Goal: Transaction & Acquisition: Purchase product/service

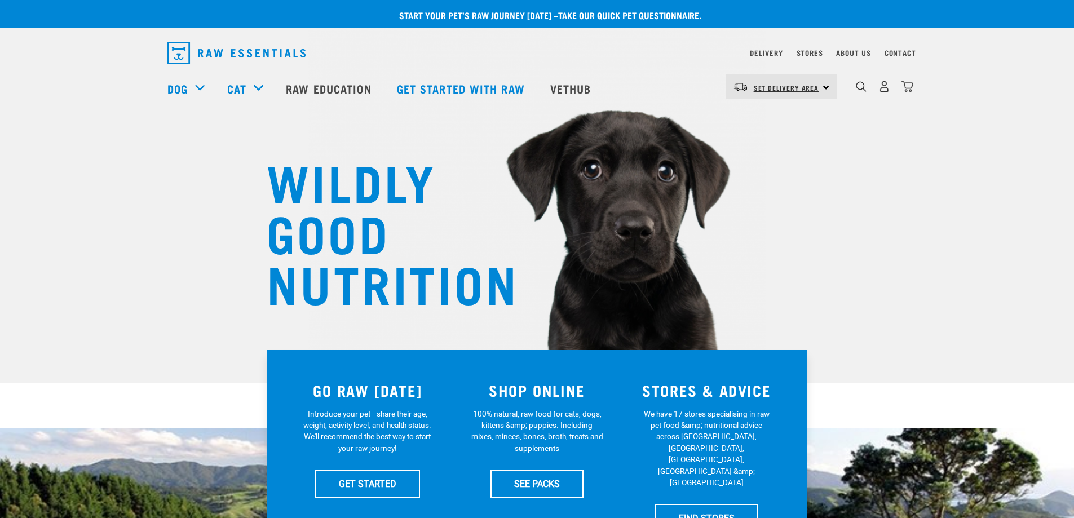
click at [800, 90] on span "Set Delivery Area" at bounding box center [786, 88] width 65 height 4
click at [778, 117] on link "[GEOGRAPHIC_DATA]" at bounding box center [780, 118] width 108 height 25
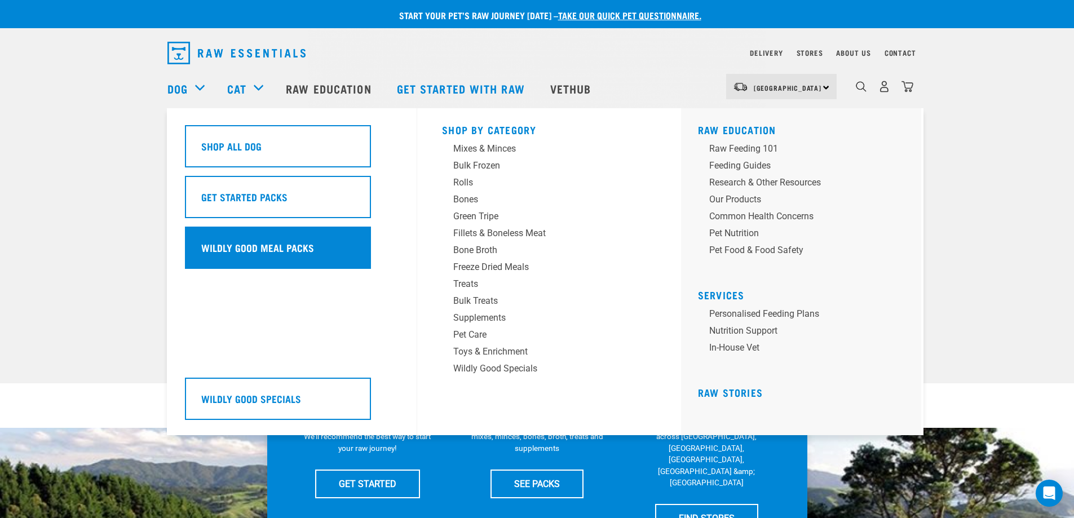
click at [294, 236] on div "Wildly Good Meal Packs" at bounding box center [278, 248] width 186 height 42
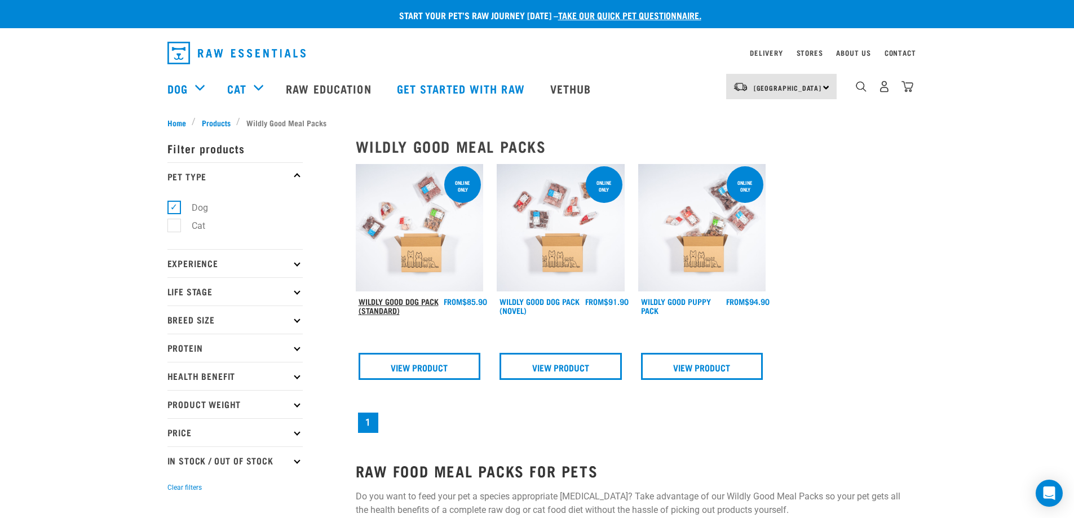
click at [393, 299] on link "Wildly Good Dog Pack (Standard)" at bounding box center [399, 305] width 80 height 13
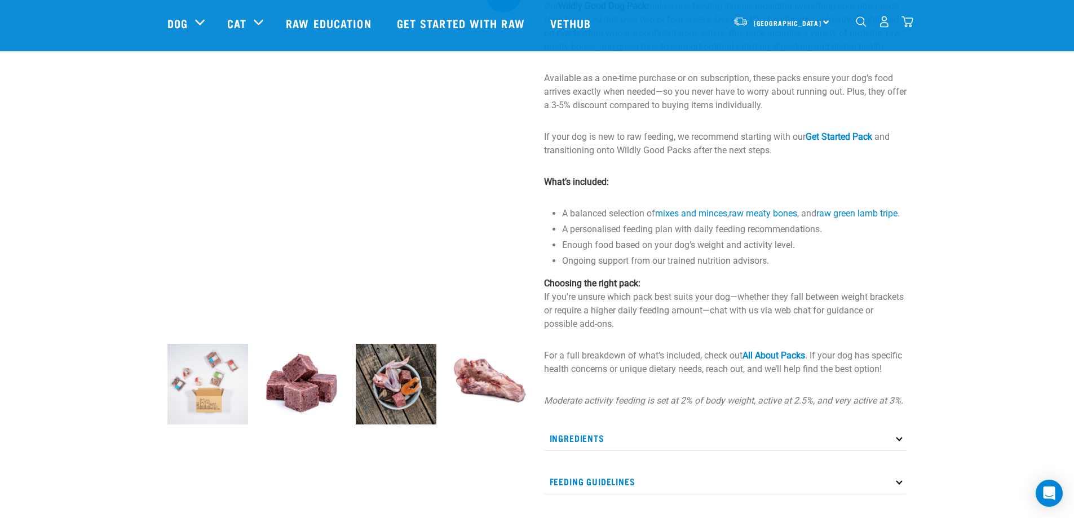
scroll to position [282, 0]
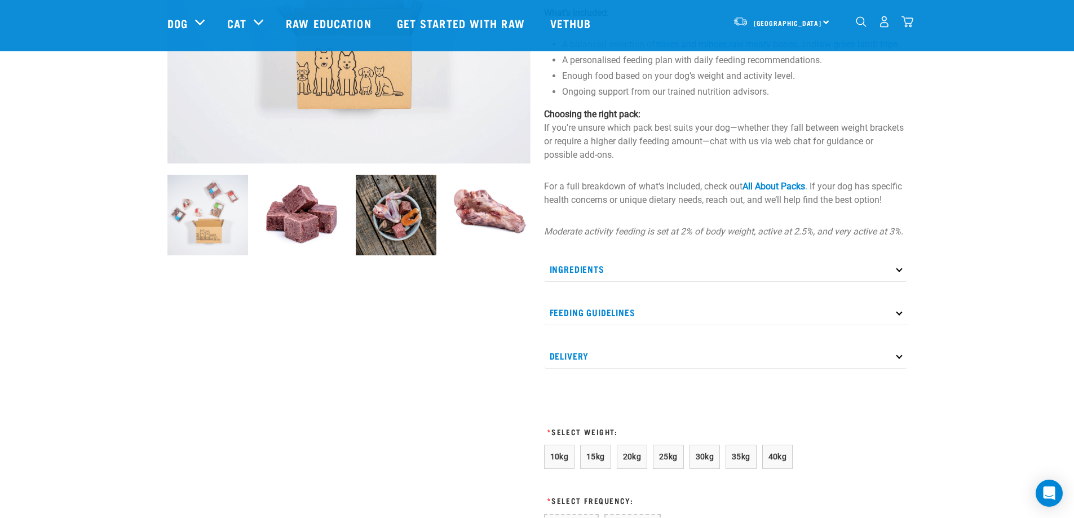
click at [586, 325] on p "Feeding Guidelines" at bounding box center [725, 312] width 363 height 25
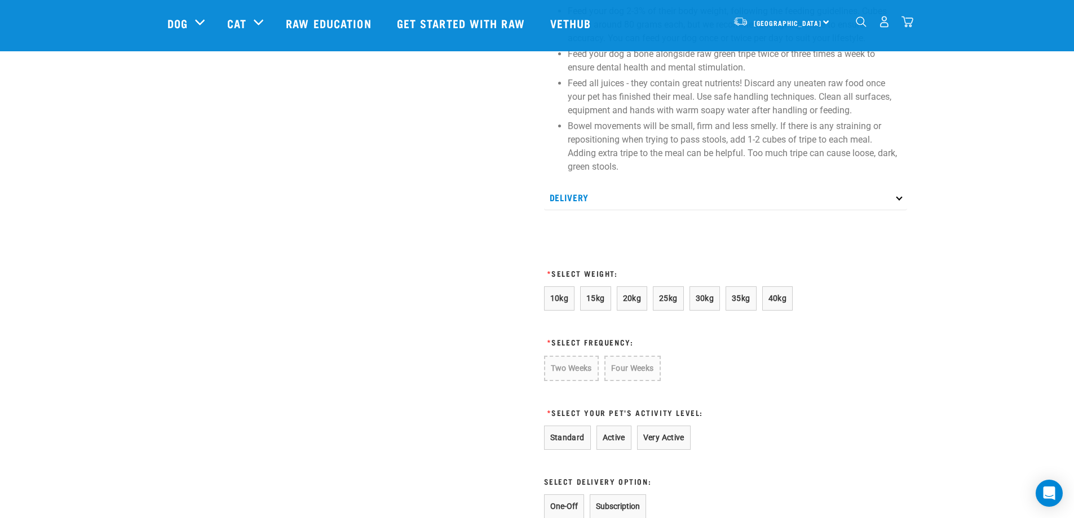
scroll to position [676, 0]
click at [640, 309] on button "20kg" at bounding box center [632, 297] width 31 height 24
click at [621, 379] on button "Four Weeks" at bounding box center [630, 367] width 55 height 24
click at [562, 448] on button "Standard" at bounding box center [567, 435] width 47 height 24
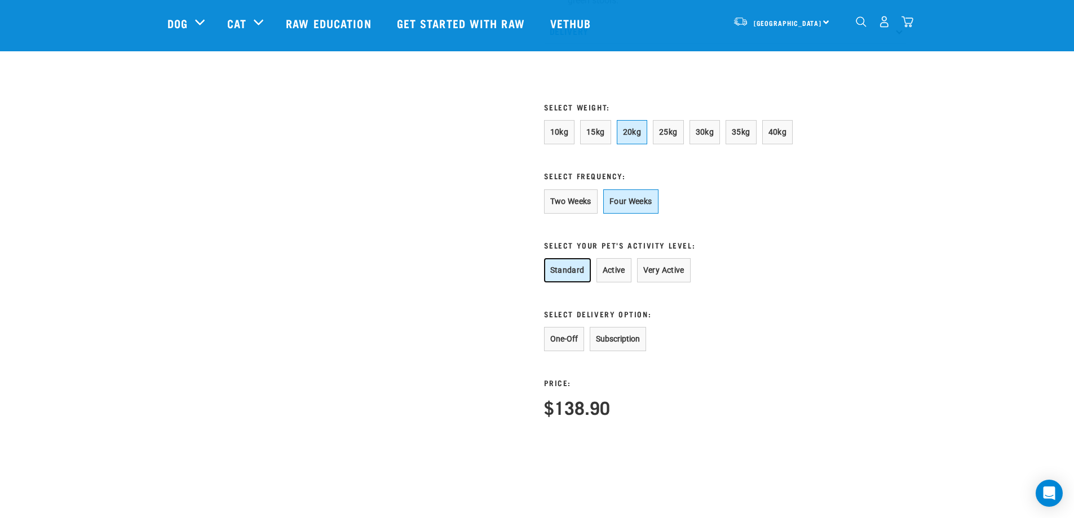
scroll to position [846, 0]
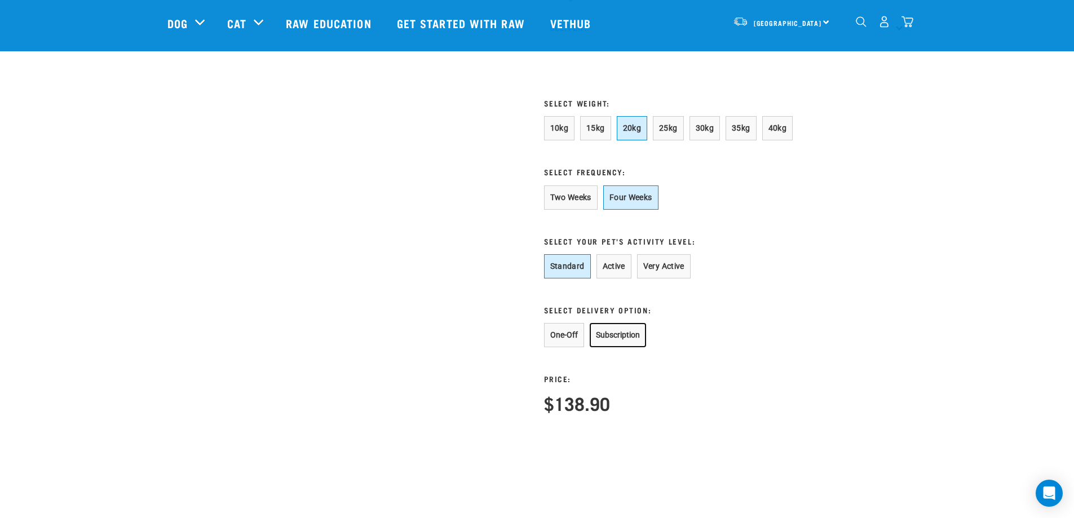
click at [607, 347] on button "Subscription" at bounding box center [618, 335] width 56 height 24
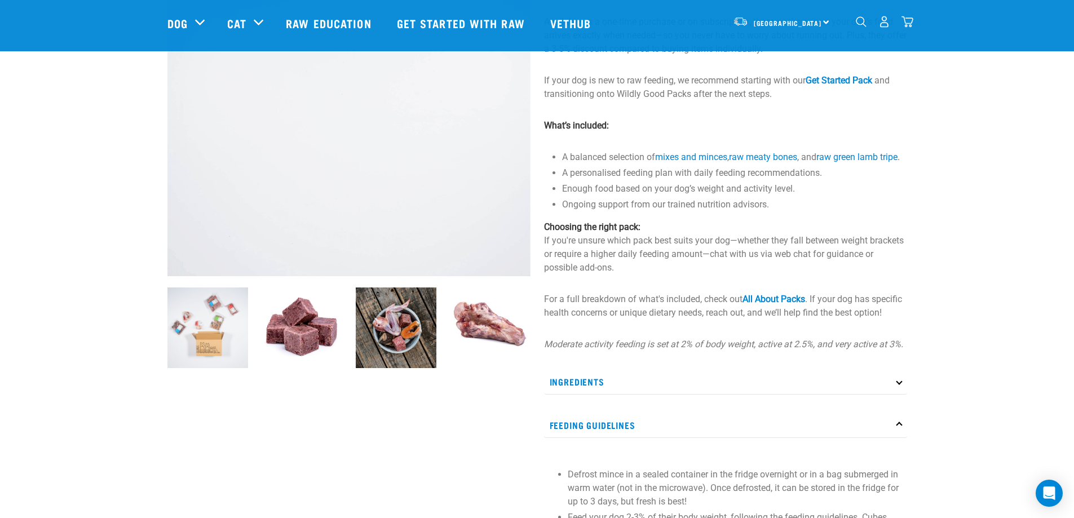
scroll to position [113, 0]
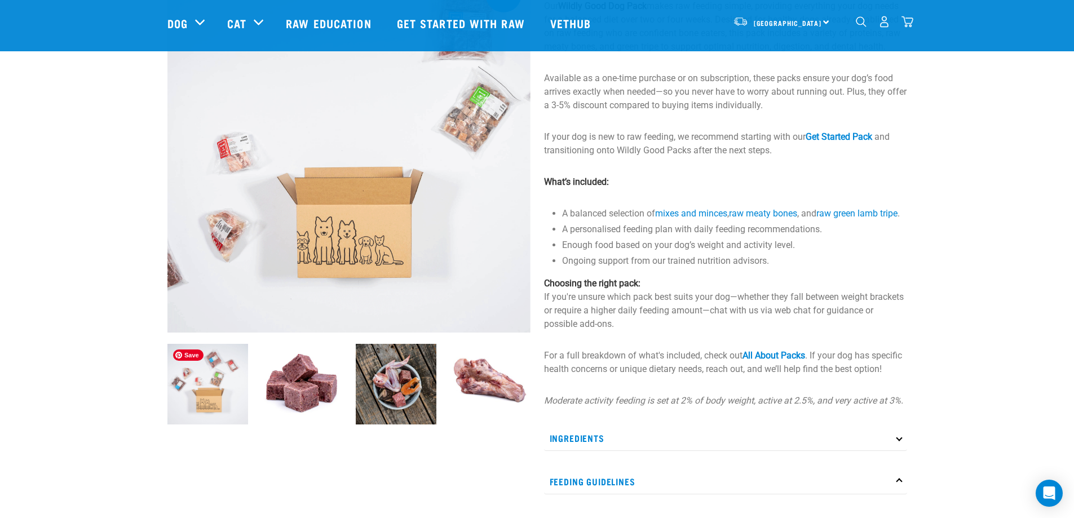
click at [219, 383] on img at bounding box center [207, 384] width 81 height 81
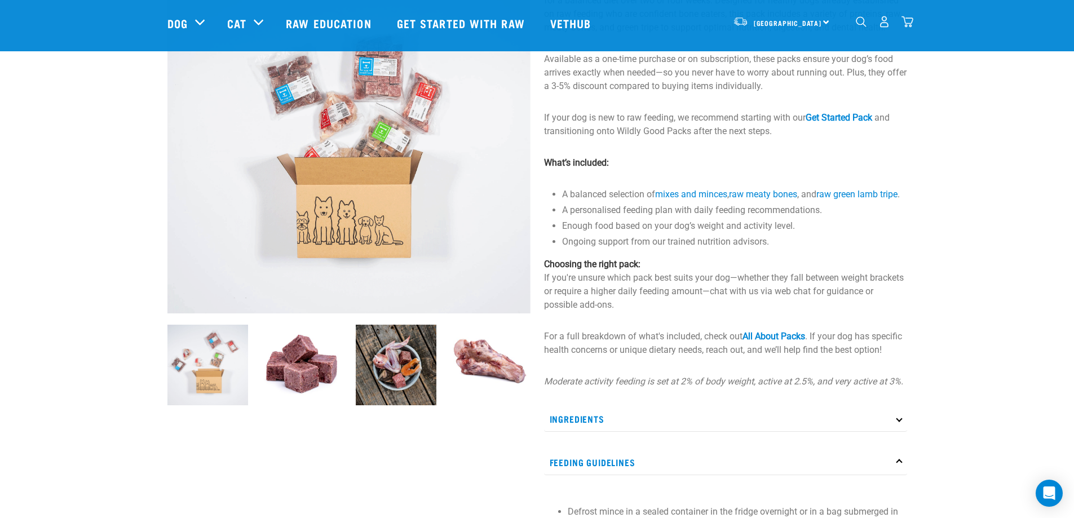
scroll to position [126, 0]
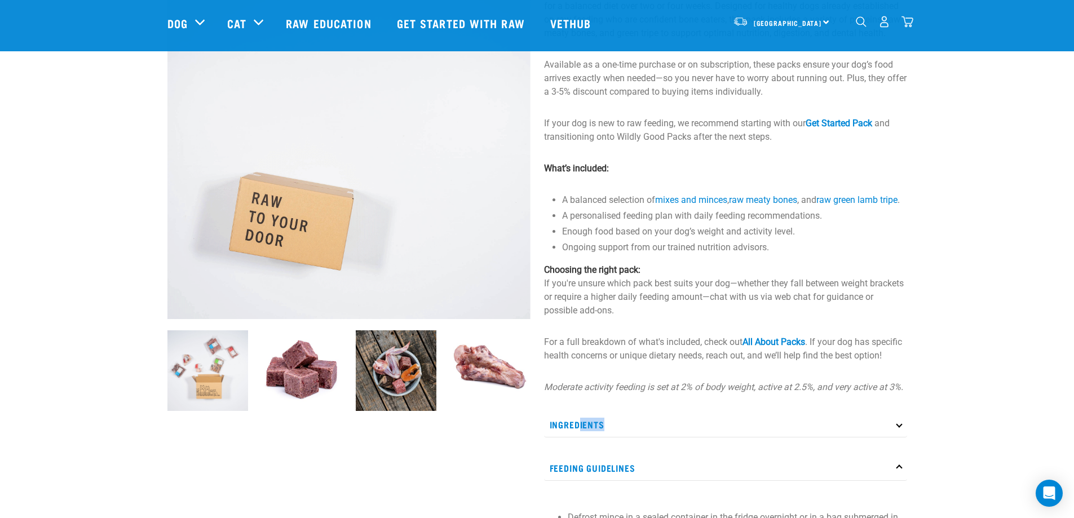
click at [581, 437] on p "Ingredients" at bounding box center [725, 424] width 363 height 25
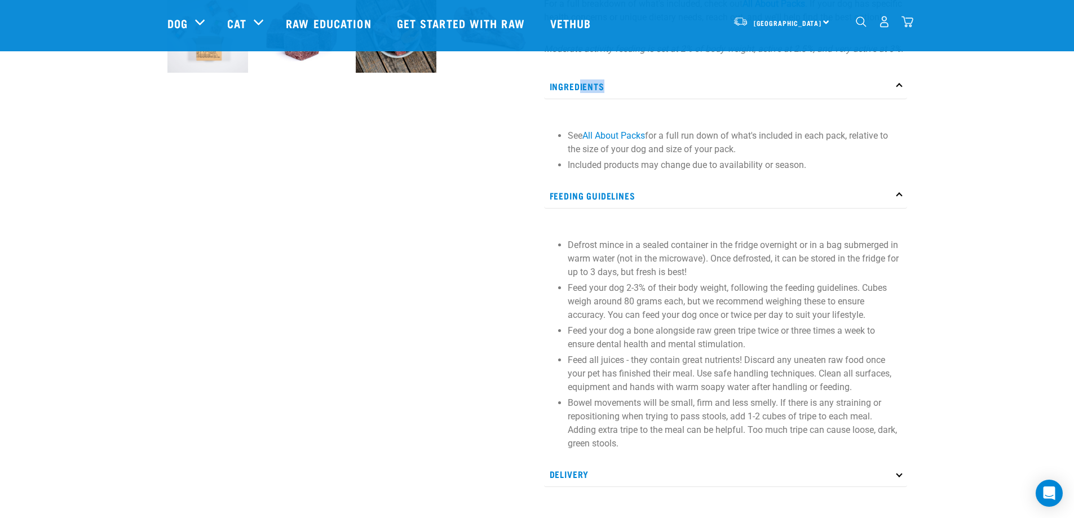
scroll to position [295, 0]
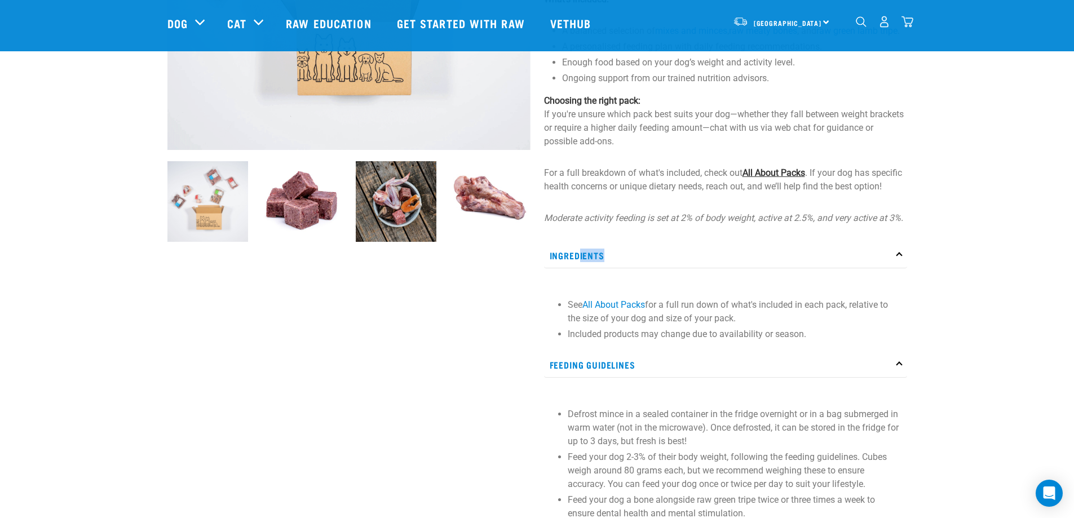
click at [797, 178] on link "All About Packs" at bounding box center [773, 172] width 63 height 11
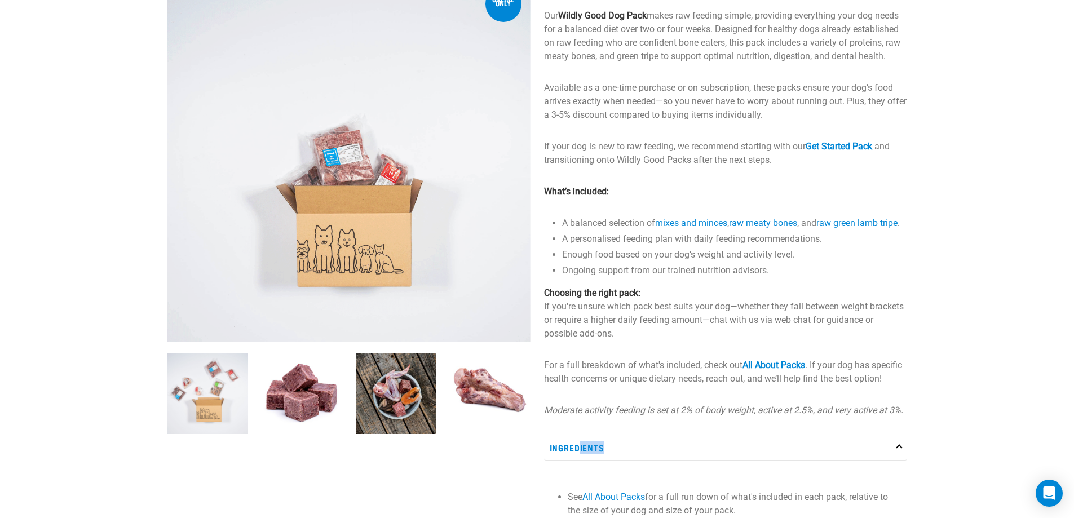
scroll to position [14, 0]
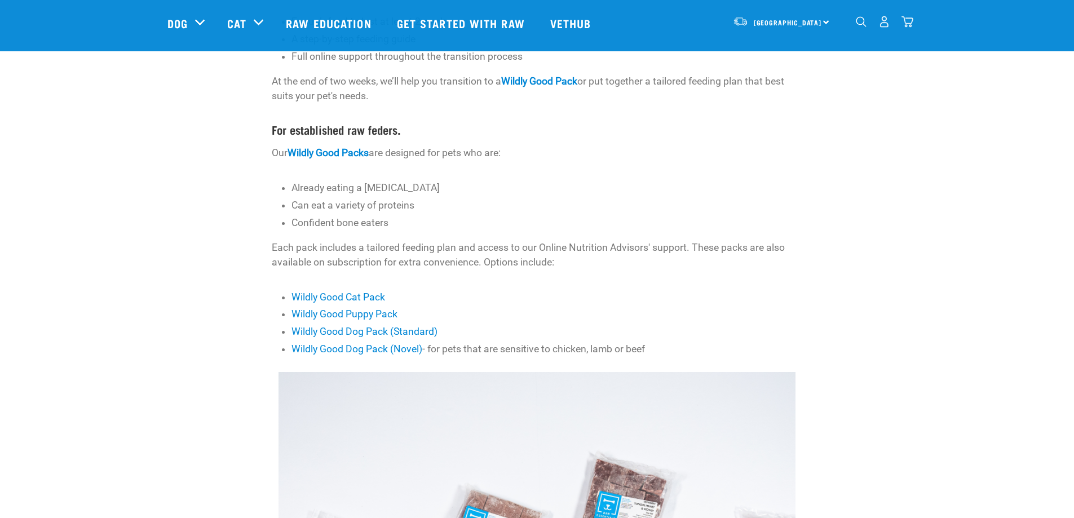
scroll to position [282, 0]
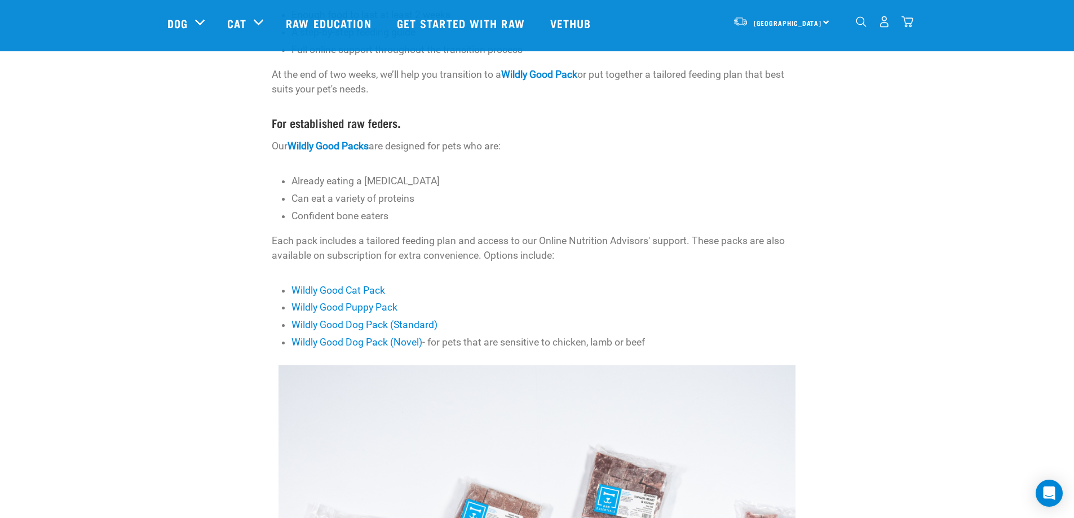
click at [362, 325] on link "Wildly Good Dog Pack (Standard)" at bounding box center [364, 324] width 146 height 11
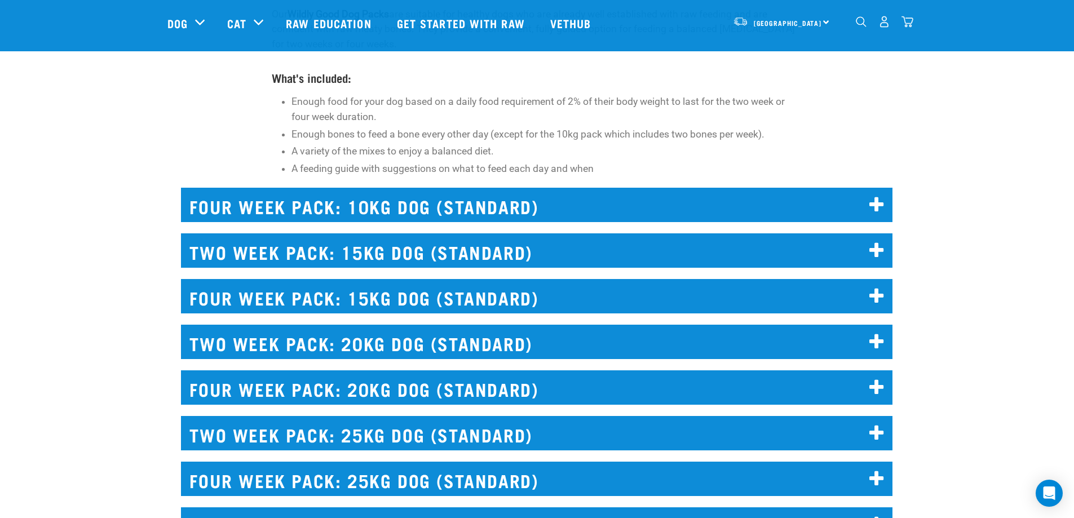
scroll to position [7, 0]
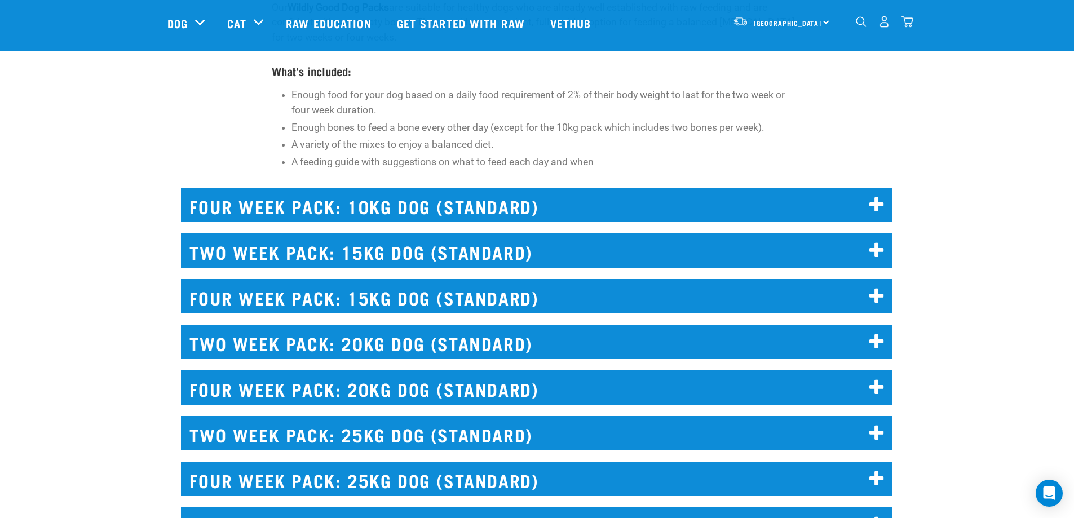
click at [459, 393] on h2 "FOUR WEEK PACK: 20KG DOG (STANDARD)" at bounding box center [536, 387] width 711 height 34
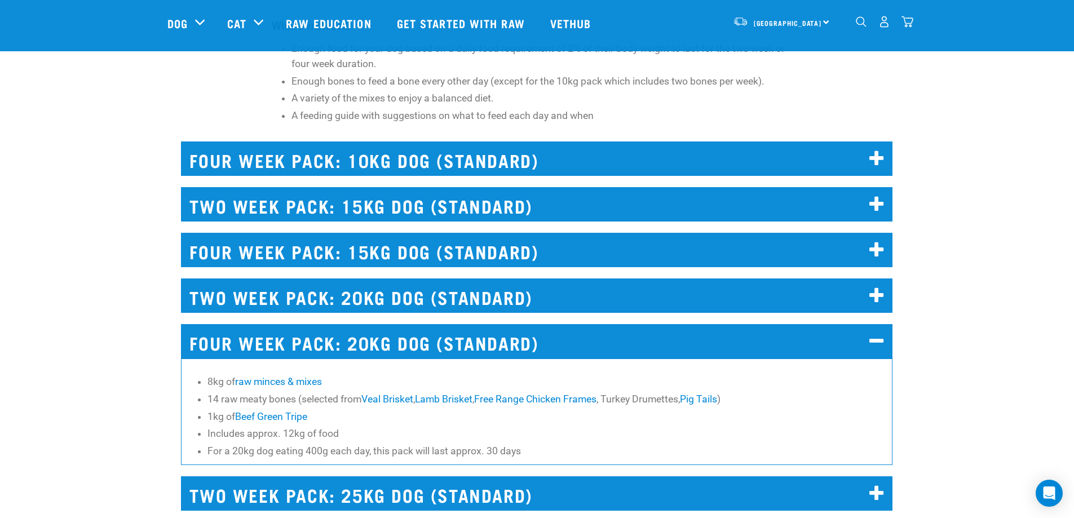
scroll to position [2587, 0]
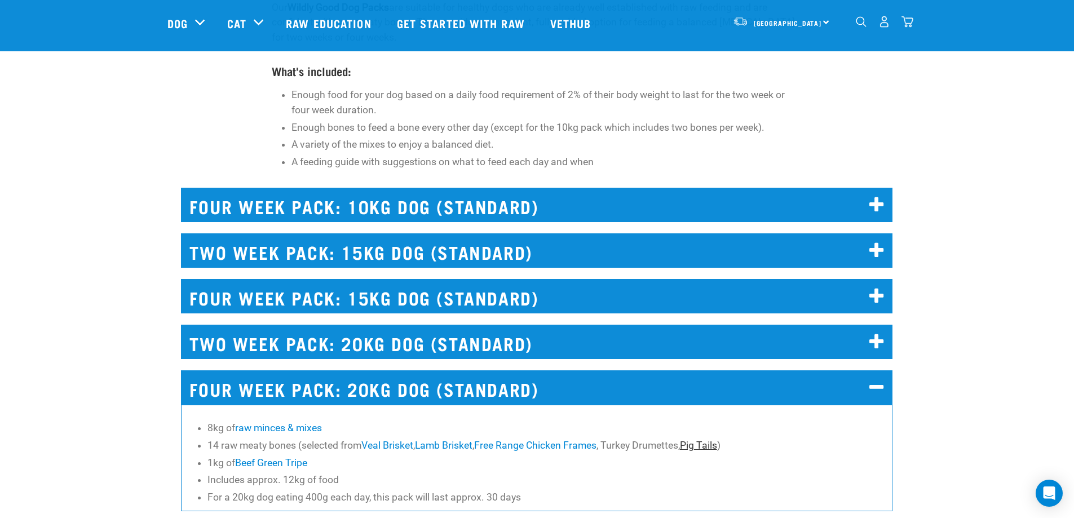
click at [703, 448] on link "Pig Tails" at bounding box center [698, 445] width 37 height 11
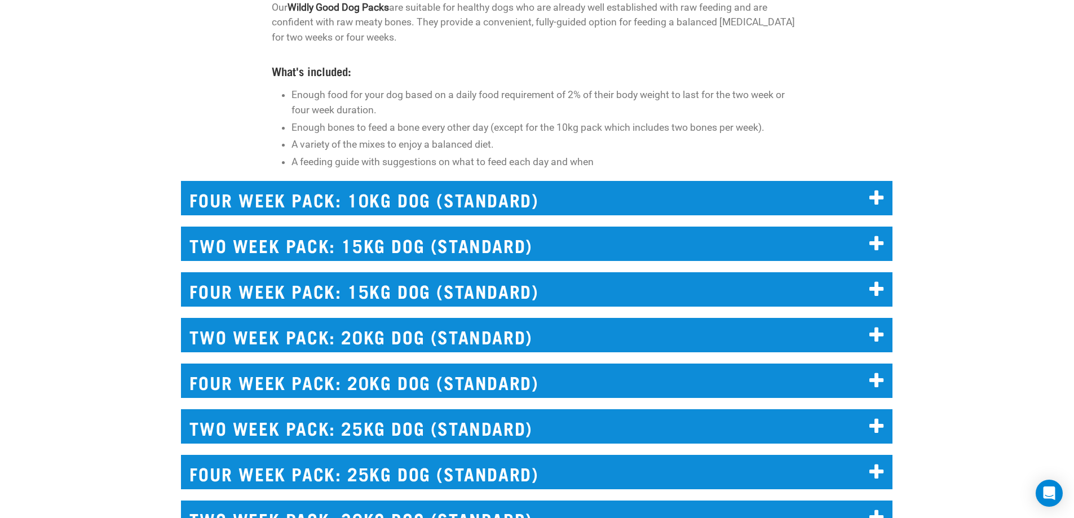
click at [387, 379] on h2 "FOUR WEEK PACK: 20KG DOG (STANDARD)" at bounding box center [536, 381] width 711 height 34
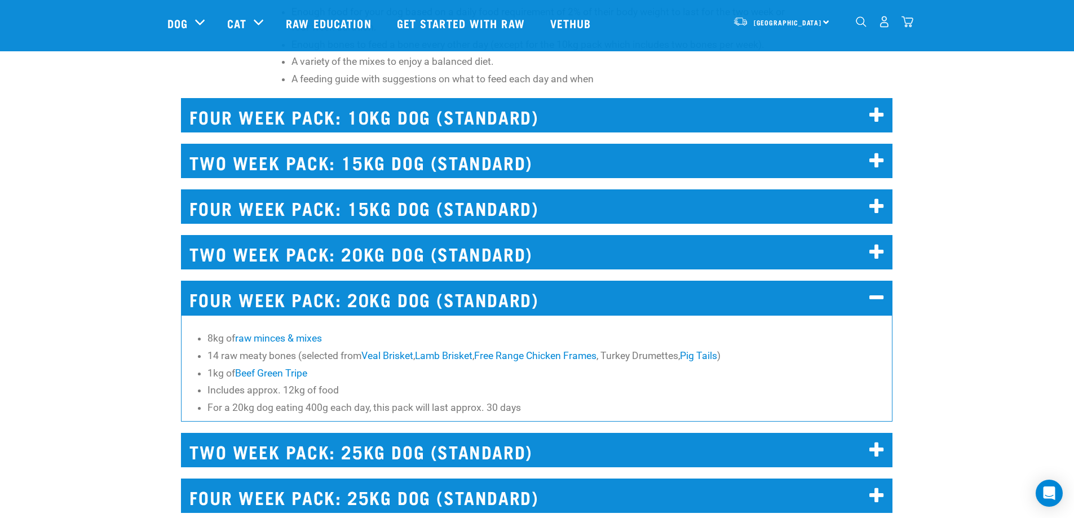
scroll to position [2339, 0]
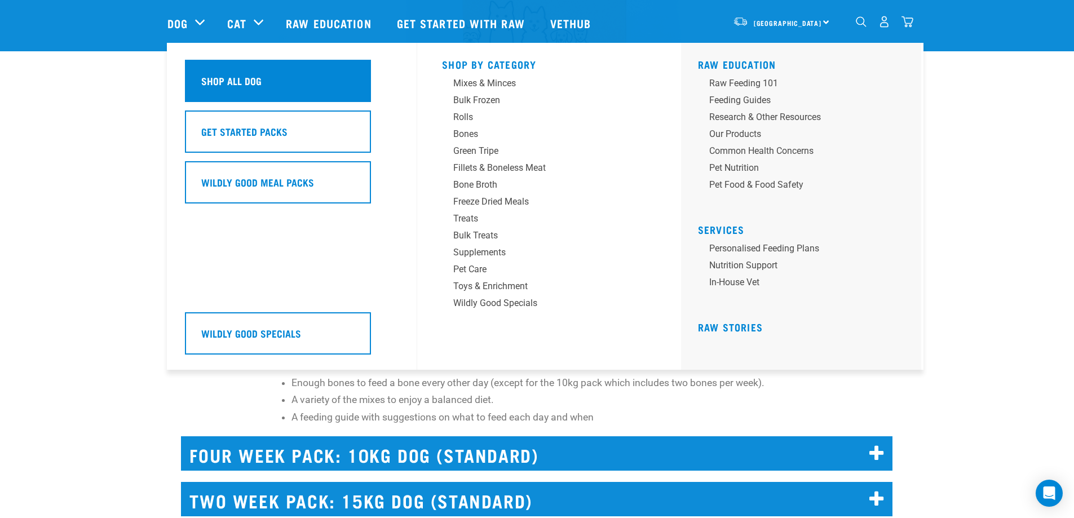
click at [231, 82] on h5 "Shop All Dog" at bounding box center [231, 80] width 60 height 15
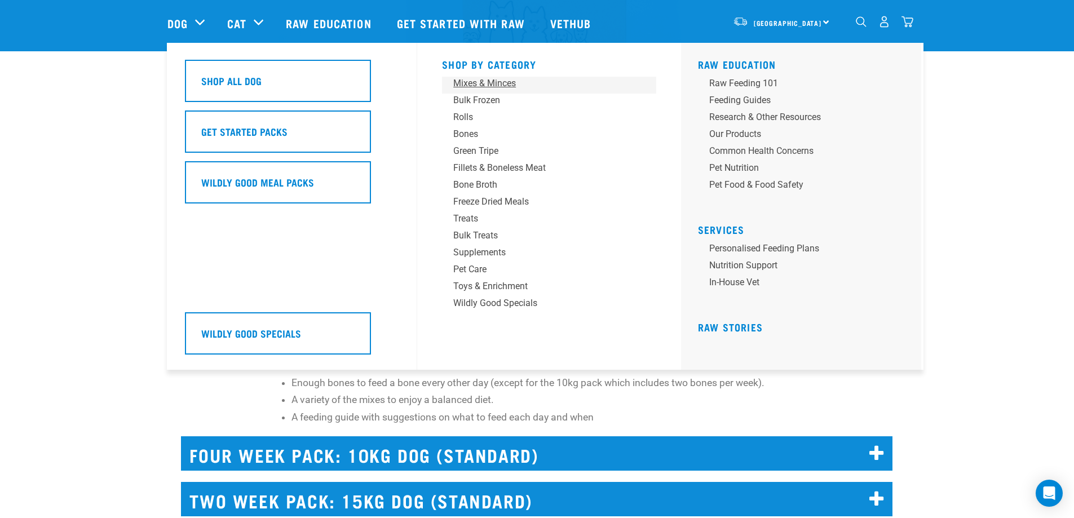
click at [475, 83] on div "Mixes & Minces" at bounding box center [541, 84] width 176 height 14
click at [474, 96] on div "Bulk Frozen" at bounding box center [541, 101] width 176 height 14
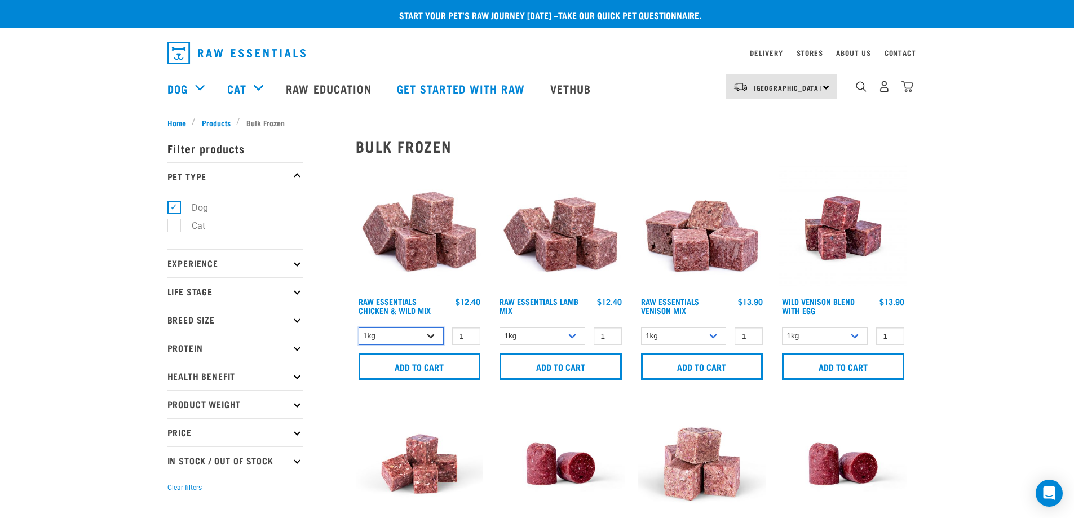
drag, startPoint x: 436, startPoint y: 334, endPoint x: 431, endPoint y: 338, distance: 6.4
click at [436, 334] on select "1kg Bulk (20kg)" at bounding box center [402, 336] width 86 height 17
select select "731"
click at [359, 328] on select "1kg Bulk (20kg)" at bounding box center [402, 336] width 86 height 17
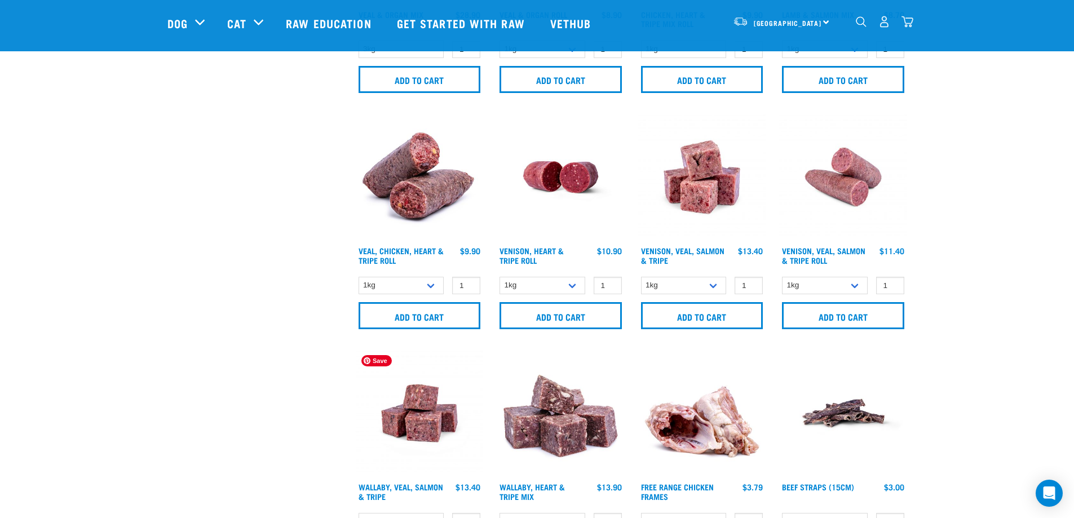
scroll to position [620, 0]
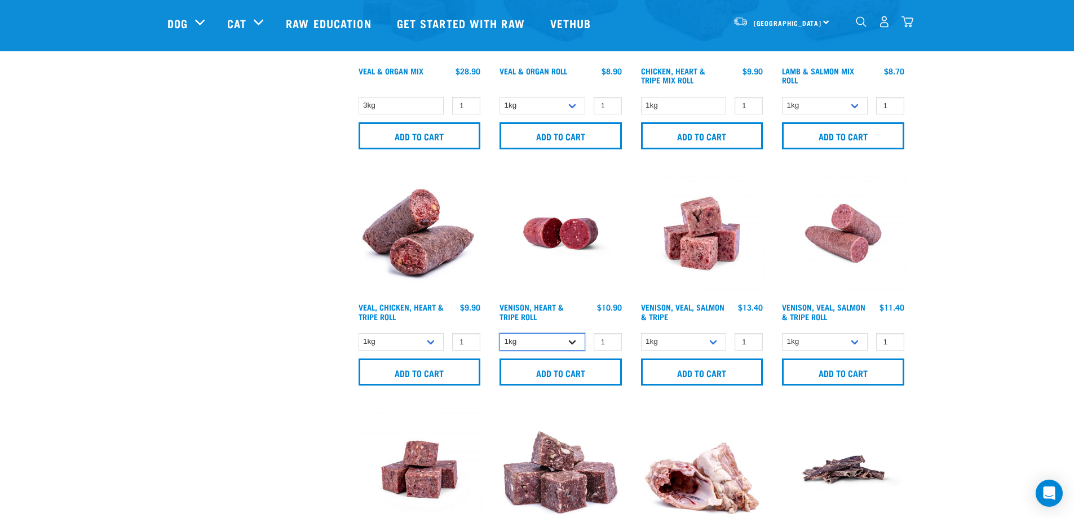
click at [531, 343] on select "1kg Bulk (10kg)" at bounding box center [542, 341] width 86 height 17
click at [499, 333] on select "1kg Bulk (10kg)" at bounding box center [542, 341] width 86 height 17
click at [548, 344] on select "1kg Bulk (10kg)" at bounding box center [542, 341] width 86 height 17
select select "418564"
click at [499, 333] on select "1kg Bulk (10kg)" at bounding box center [542, 341] width 86 height 17
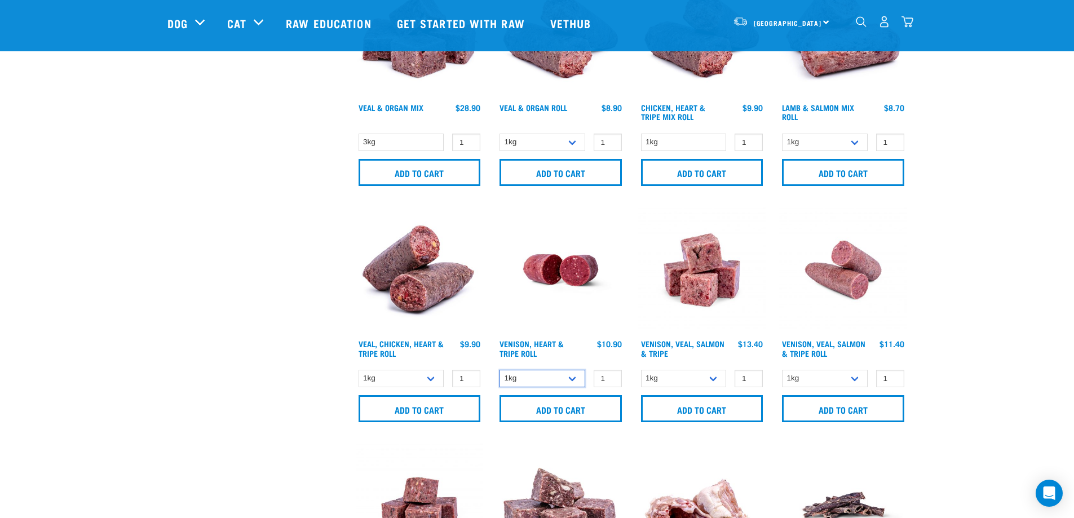
scroll to position [564, 0]
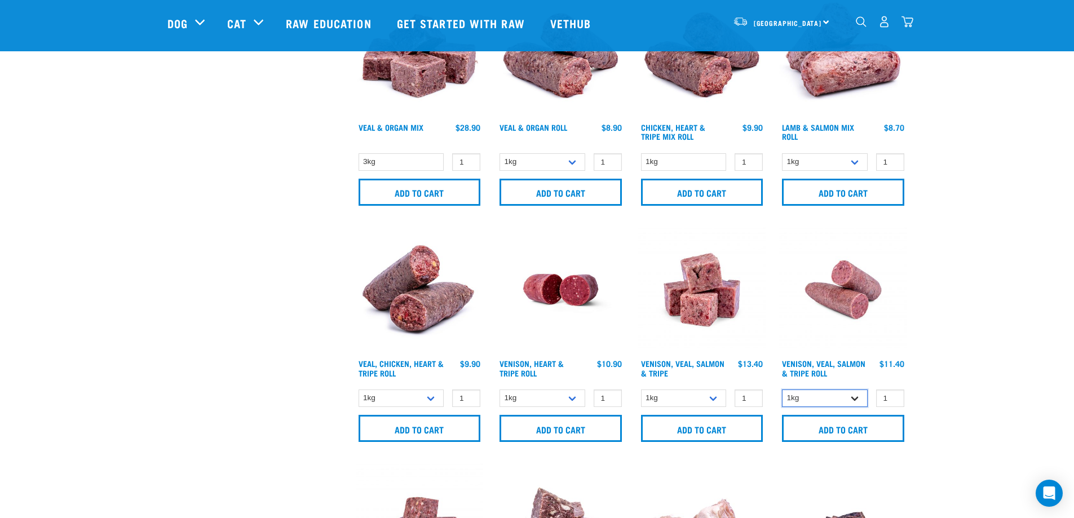
click at [829, 395] on select "1kg Bulk (10kg)" at bounding box center [825, 398] width 86 height 17
click at [782, 390] on select "1kg Bulk (10kg)" at bounding box center [825, 398] width 86 height 17
click at [798, 389] on div "1kg Bulk (10kg)" at bounding box center [843, 398] width 128 height 20
click at [800, 395] on select "1kg Bulk (10kg)" at bounding box center [825, 398] width 86 height 17
select select "319503"
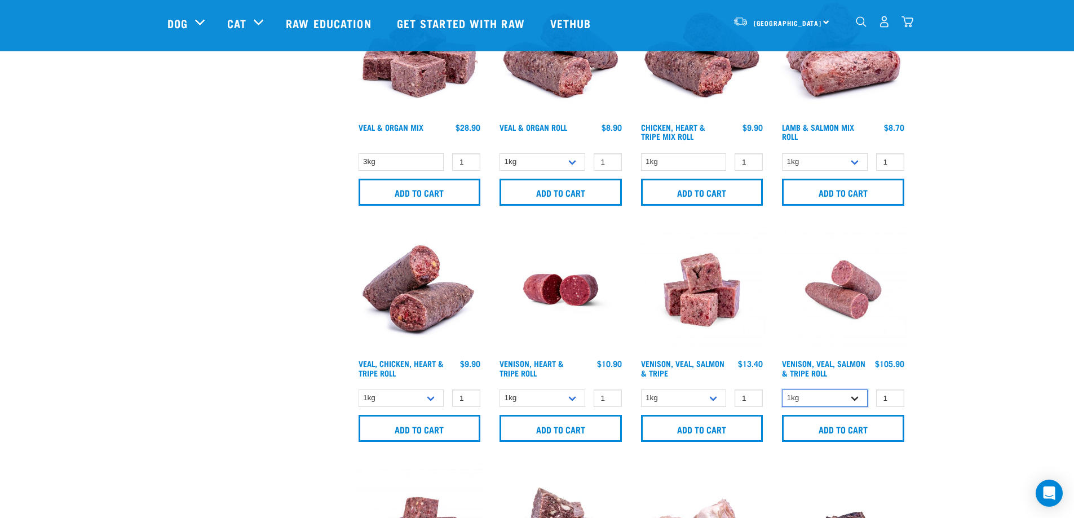
click at [782, 390] on select "1kg Bulk (10kg)" at bounding box center [825, 398] width 86 height 17
click at [840, 398] on select "1kg Bulk (10kg)" at bounding box center [825, 398] width 86 height 17
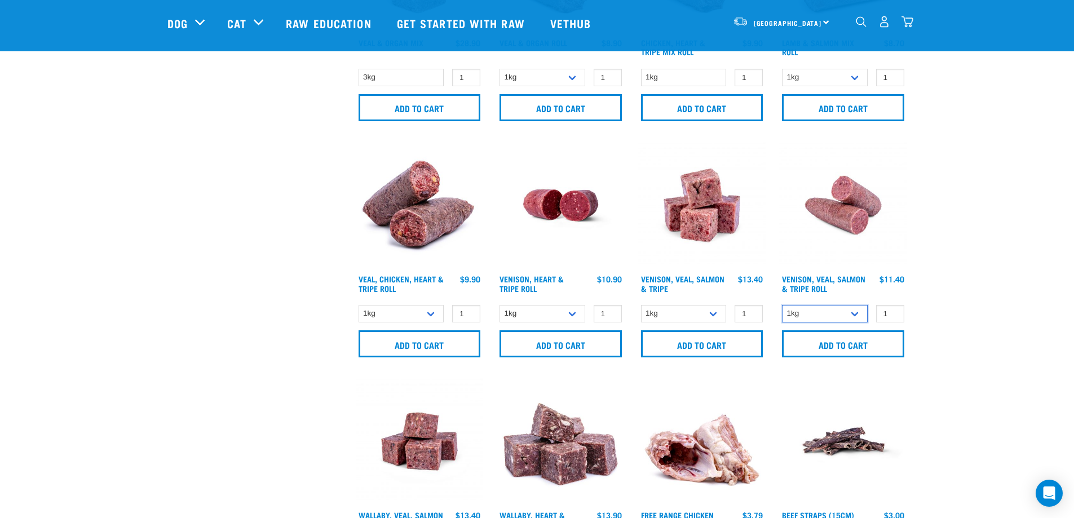
scroll to position [789, 0]
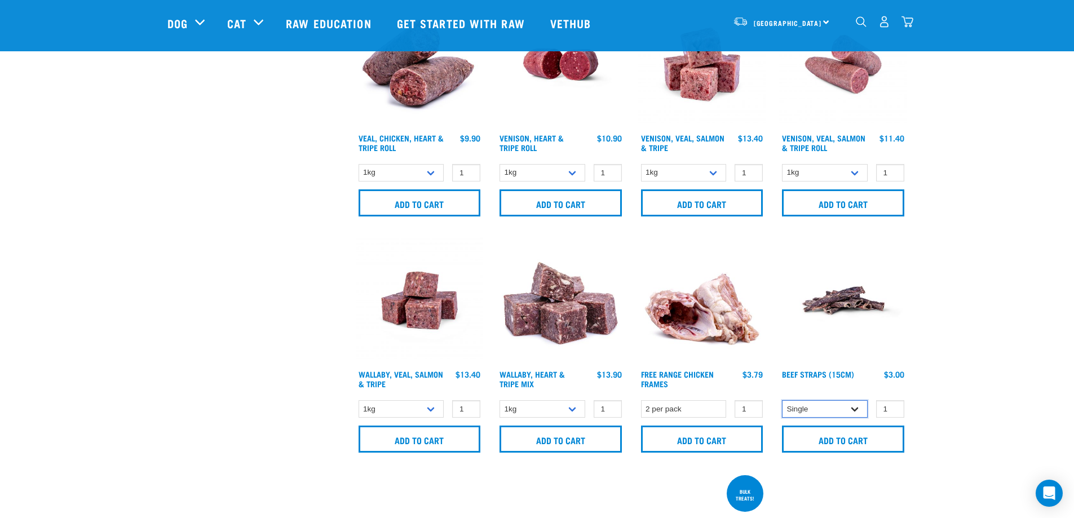
click at [842, 410] on select "Single 6 per pack 25 per pack" at bounding box center [825, 408] width 86 height 17
click at [782, 400] on select "Single 6 per pack 25 per pack" at bounding box center [825, 408] width 86 height 17
click at [848, 402] on select "Single 6 per pack 25 per pack" at bounding box center [825, 408] width 86 height 17
select select "687"
click at [782, 400] on select "Single 6 per pack 25 per pack" at bounding box center [825, 408] width 86 height 17
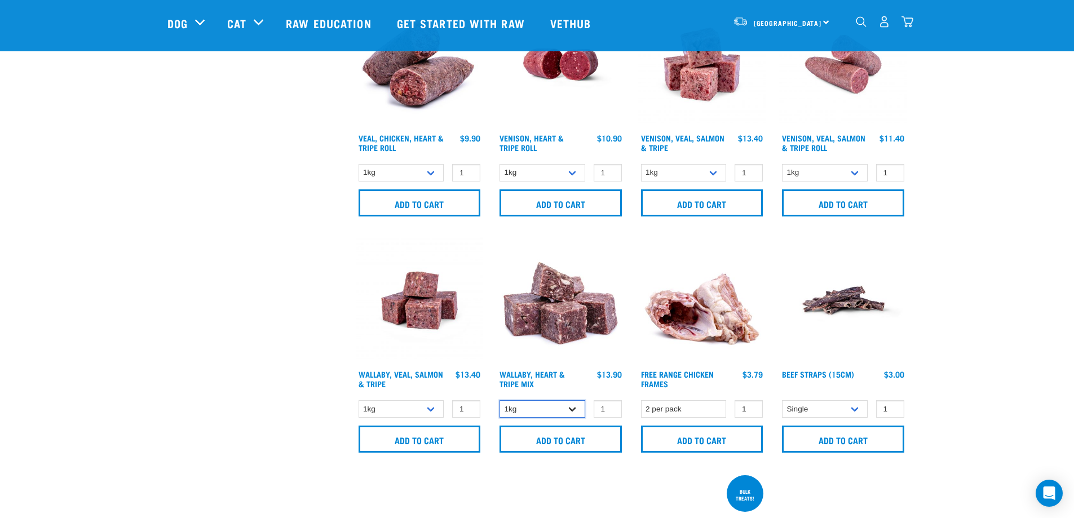
click at [536, 411] on select "1kg 3kg" at bounding box center [542, 408] width 86 height 17
select select "776"
click at [499, 400] on select "1kg 3kg" at bounding box center [542, 408] width 86 height 17
click at [531, 440] on input "Add to cart" at bounding box center [560, 439] width 122 height 27
click at [403, 405] on select "1kg 3kg Bulk (18kg)" at bounding box center [402, 408] width 86 height 17
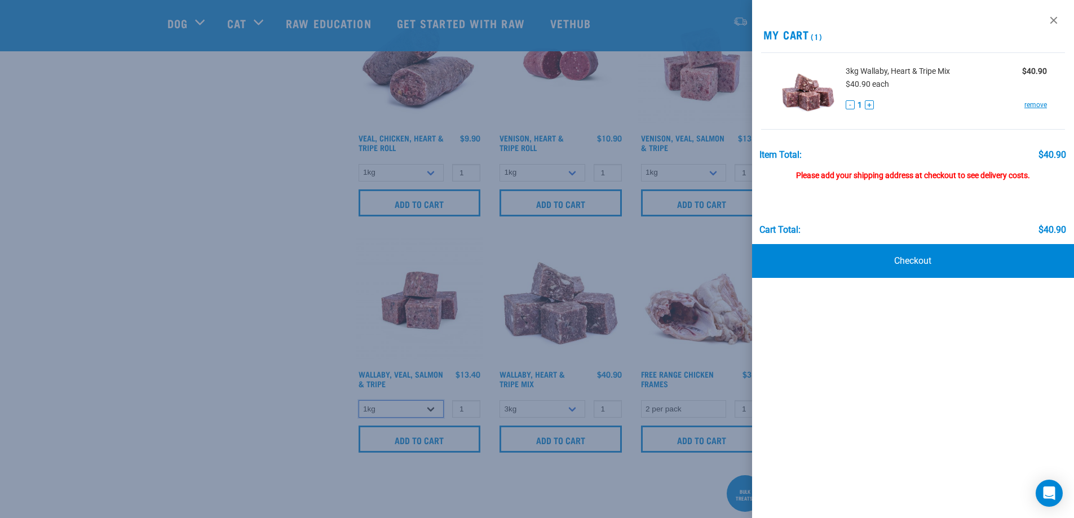
select select "45457"
click at [359, 400] on select "1kg 3kg Bulk (18kg)" at bounding box center [402, 408] width 86 height 17
click at [285, 402] on div at bounding box center [537, 259] width 1074 height 518
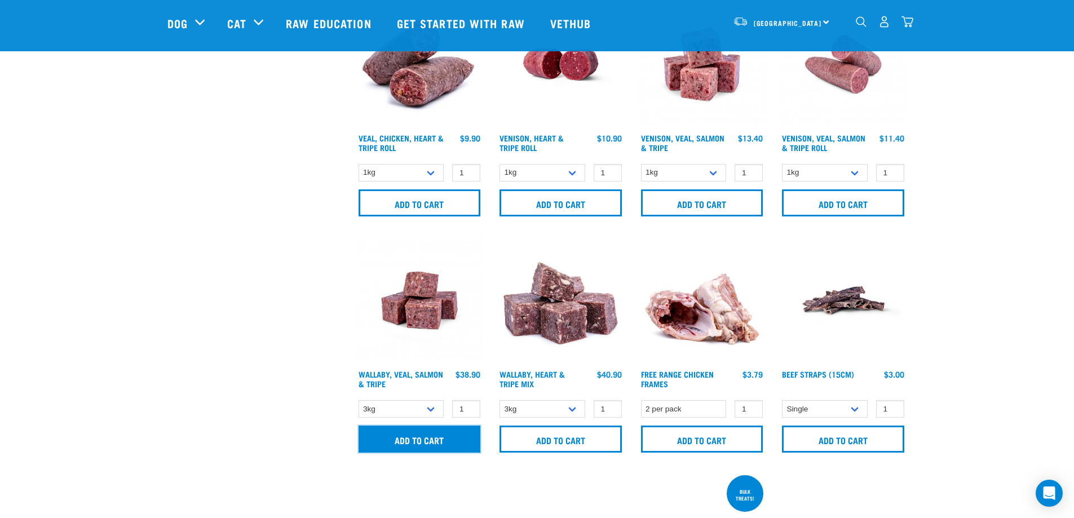
click at [403, 441] on input "Add to cart" at bounding box center [420, 439] width 122 height 27
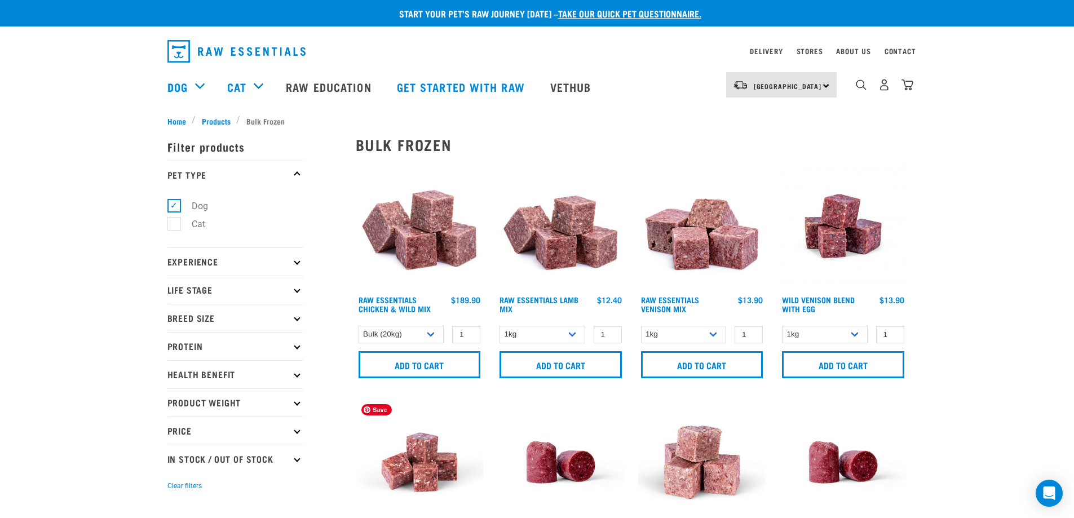
scroll to position [0, 0]
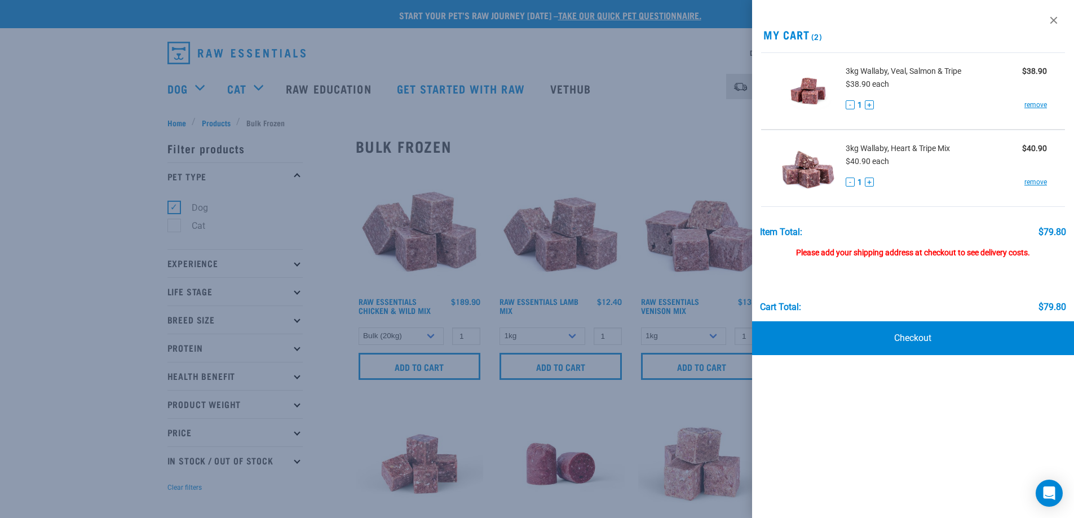
click at [567, 338] on div at bounding box center [537, 259] width 1074 height 518
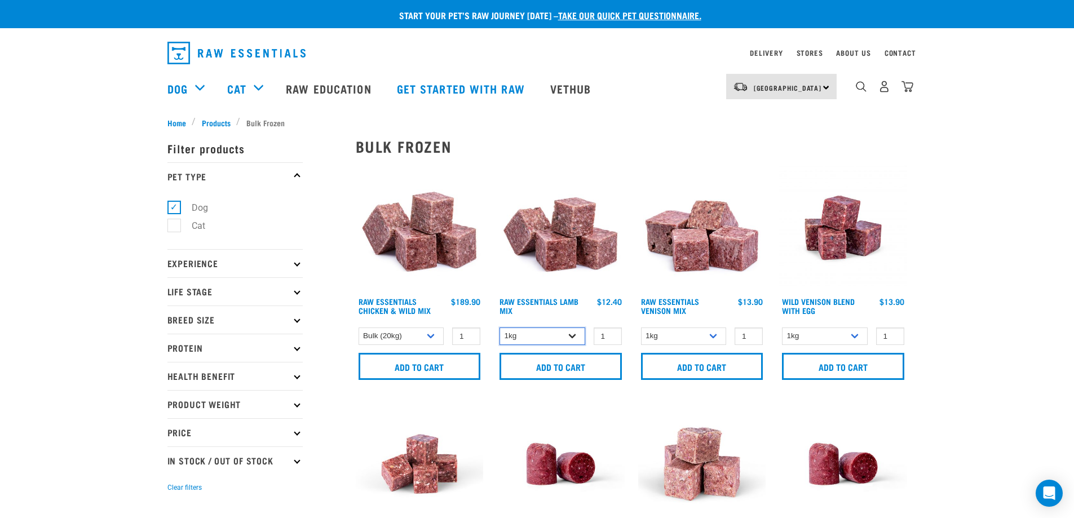
click at [541, 336] on select "1kg 3kg Bulk (20kg)" at bounding box center [542, 336] width 86 height 17
select select "24"
click at [499, 328] on select "1kg 3kg Bulk (20kg)" at bounding box center [542, 336] width 86 height 17
click at [537, 365] on input "Add to cart" at bounding box center [560, 366] width 122 height 27
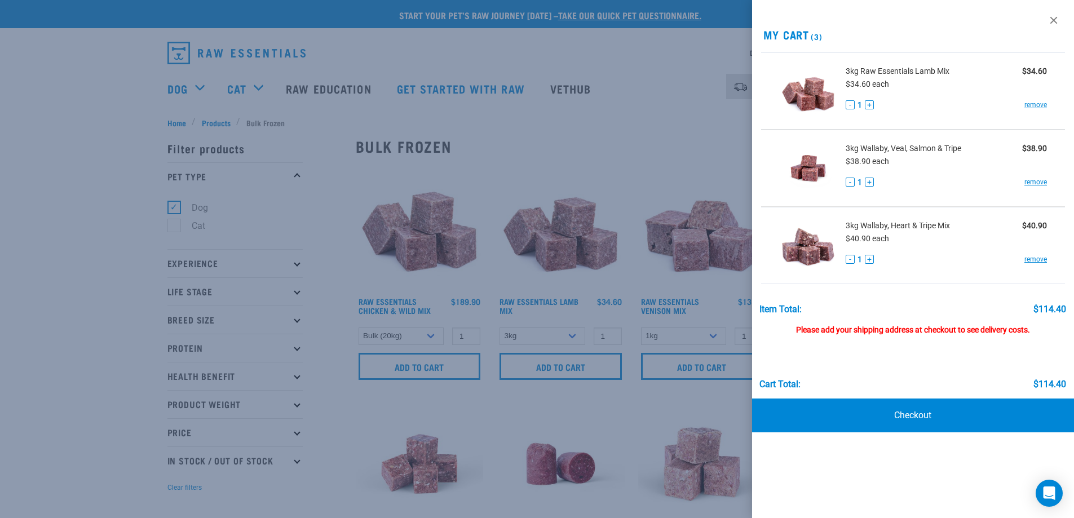
click at [652, 93] on div at bounding box center [537, 259] width 1074 height 518
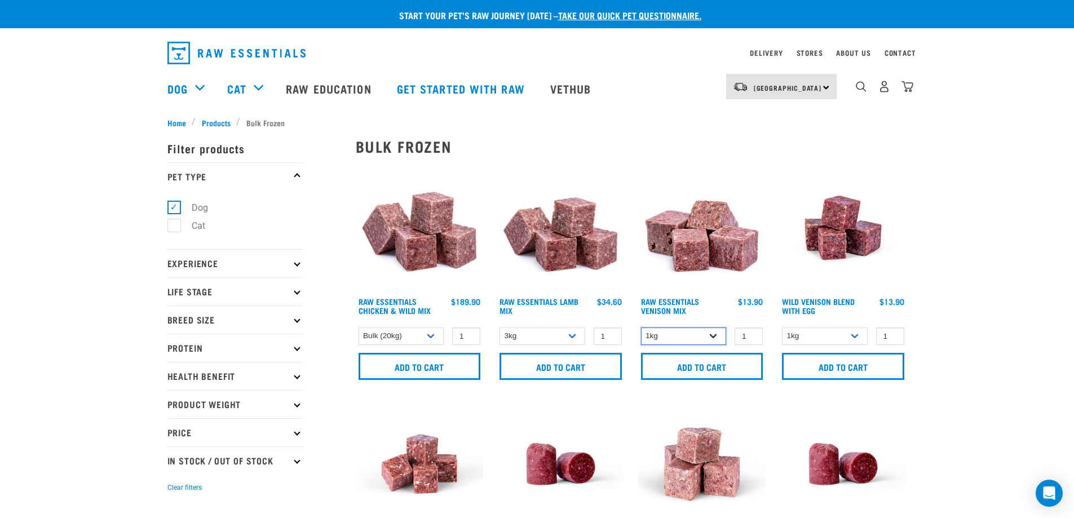
click at [671, 339] on select "1kg 3kg Bulk (20kg)" at bounding box center [684, 336] width 86 height 17
select select "712"
click at [641, 328] on select "1kg 3kg Bulk (20kg)" at bounding box center [684, 336] width 86 height 17
click at [670, 368] on input "Add to cart" at bounding box center [702, 366] width 122 height 27
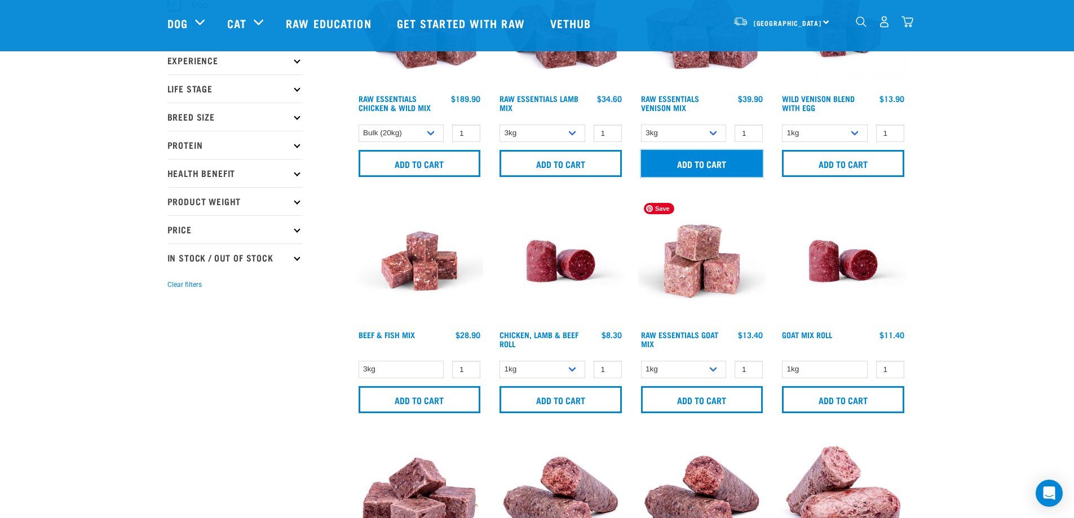
scroll to position [169, 0]
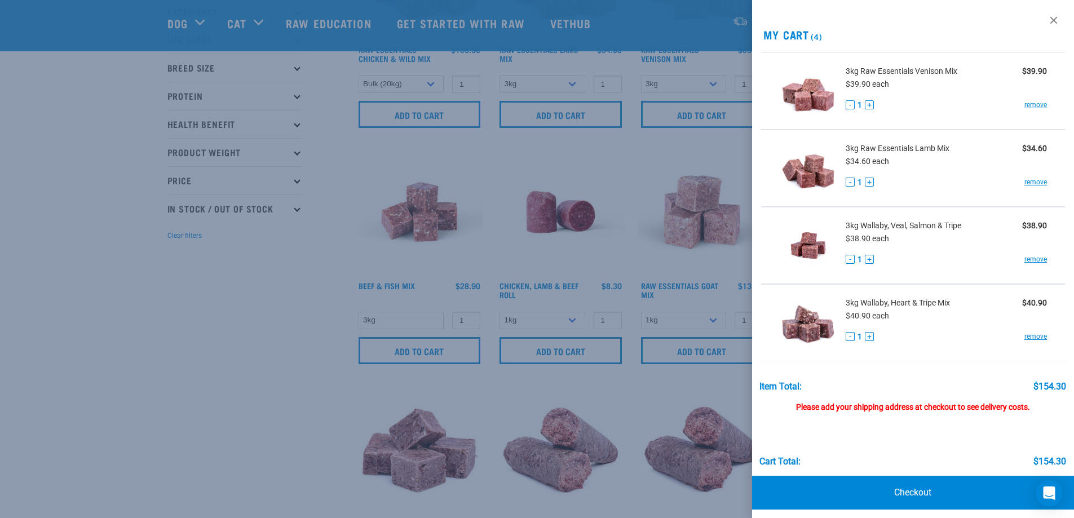
click at [271, 366] on div at bounding box center [537, 259] width 1074 height 518
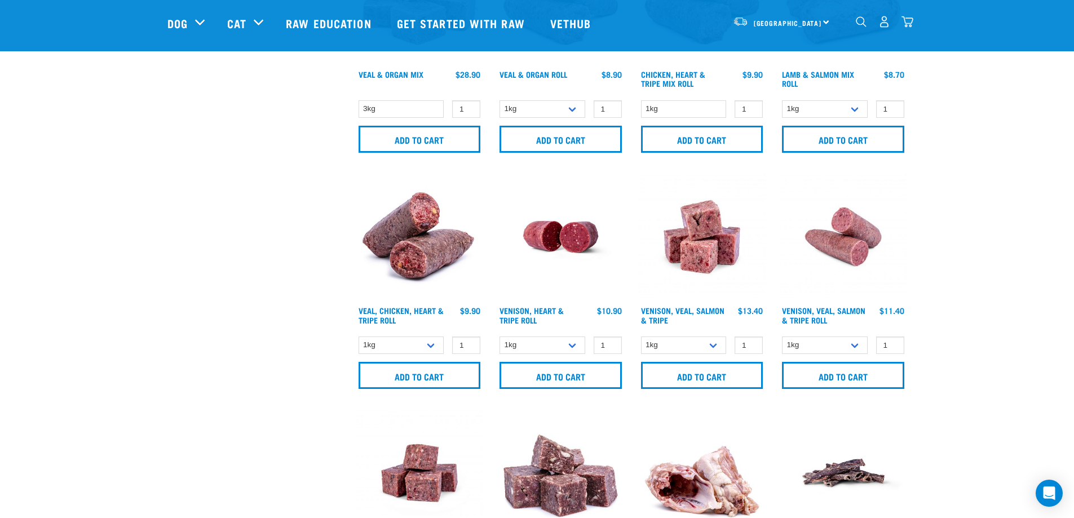
scroll to position [620, 0]
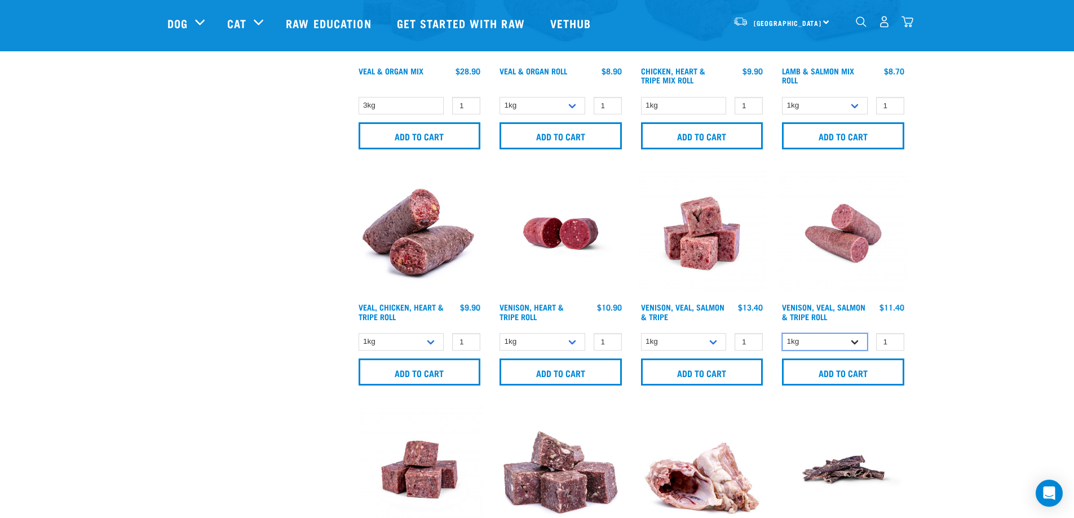
click at [842, 343] on select "1kg Bulk (10kg)" at bounding box center [825, 341] width 86 height 17
select select "336057"
click at [782, 333] on select "1kg Bulk (10kg)" at bounding box center [825, 341] width 86 height 17
click at [847, 370] on input "Add to cart" at bounding box center [843, 372] width 122 height 27
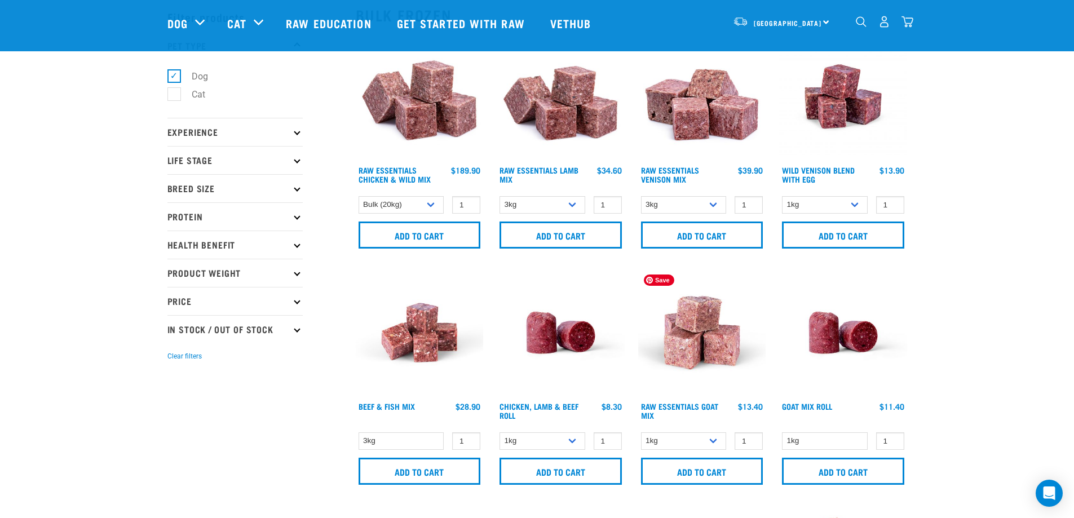
scroll to position [0, 0]
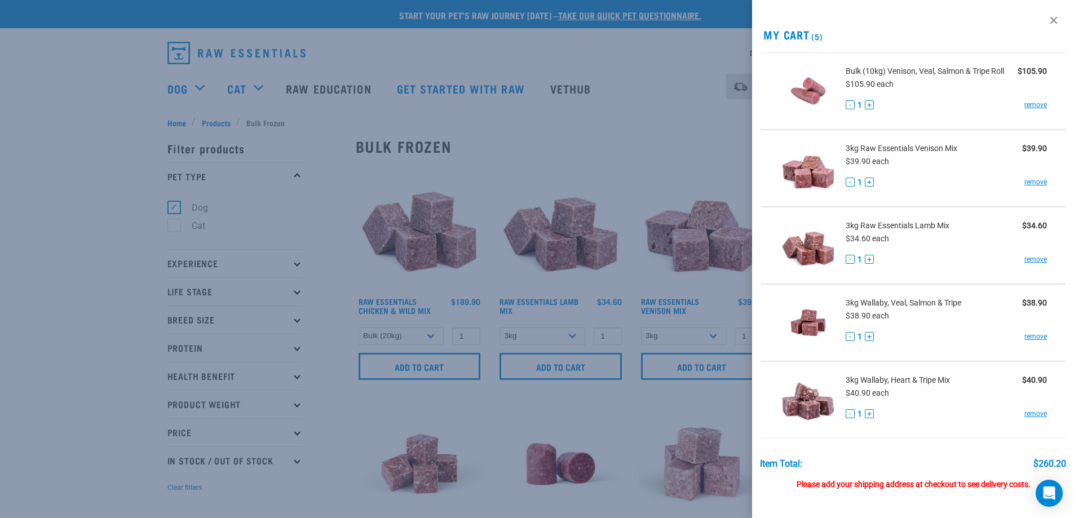
click at [87, 123] on div at bounding box center [537, 259] width 1074 height 518
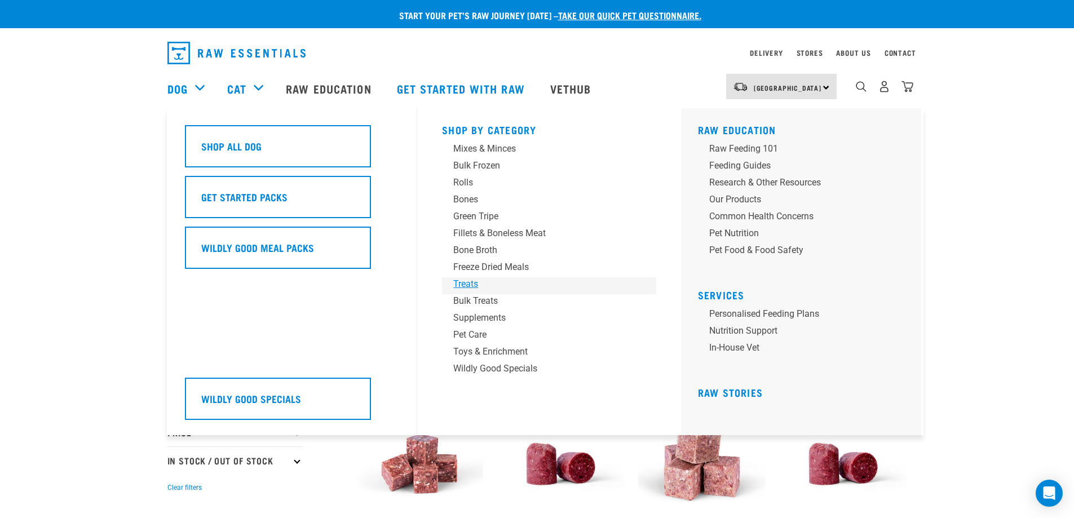
click at [466, 288] on div "Treats" at bounding box center [541, 284] width 176 height 14
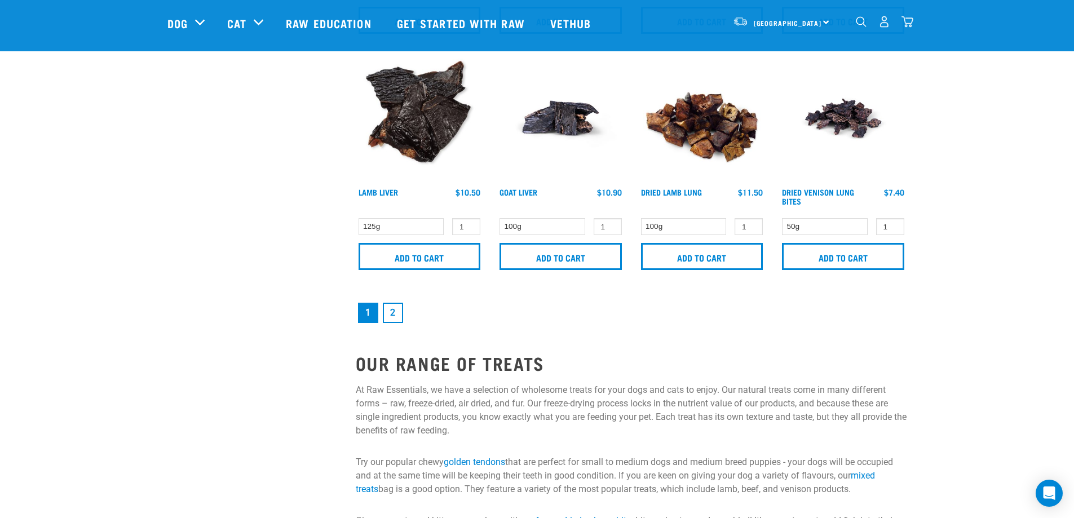
scroll to position [1691, 0]
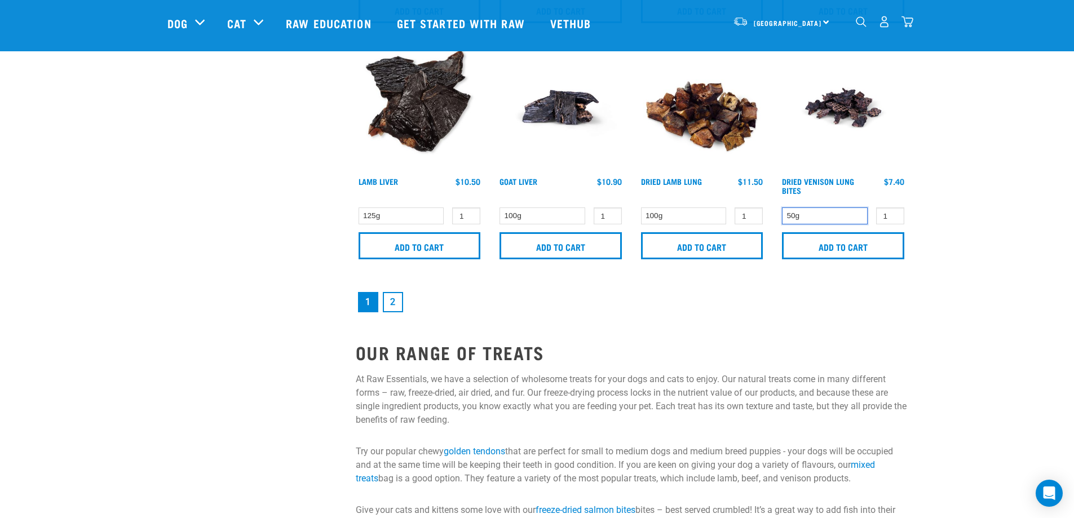
click at [842, 219] on select "50g" at bounding box center [825, 215] width 86 height 17
click at [669, 215] on select "100g" at bounding box center [684, 215] width 86 height 17
click at [641, 207] on select "100g" at bounding box center [684, 215] width 86 height 17
click at [694, 250] on input "Add to cart" at bounding box center [702, 245] width 122 height 27
type input "2"
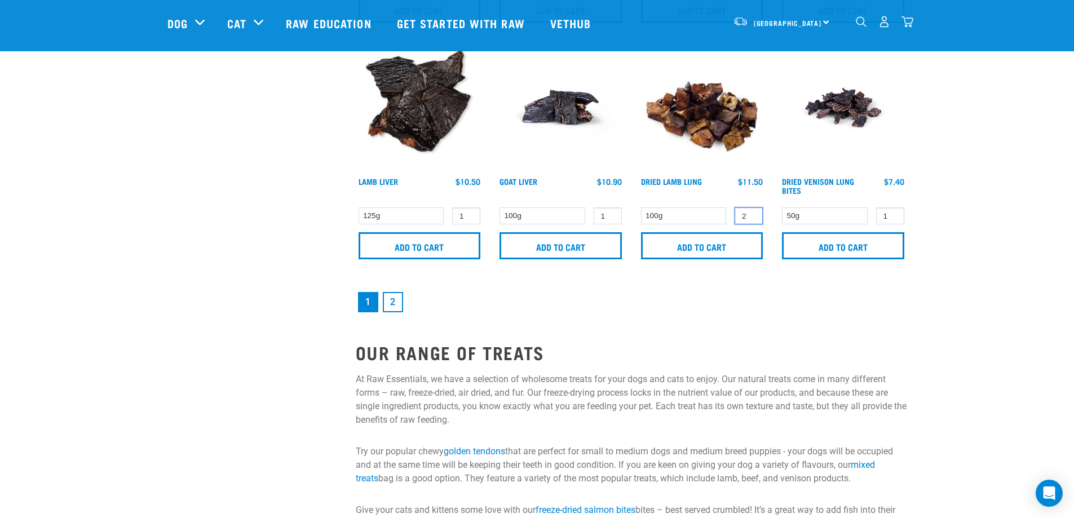
click at [749, 214] on input "2" at bounding box center [748, 215] width 28 height 17
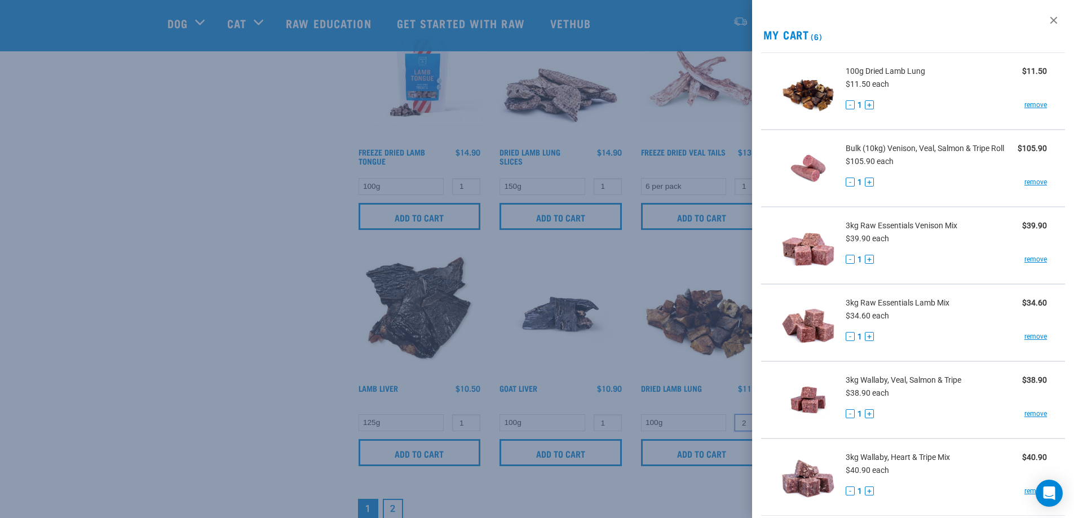
scroll to position [1353, 0]
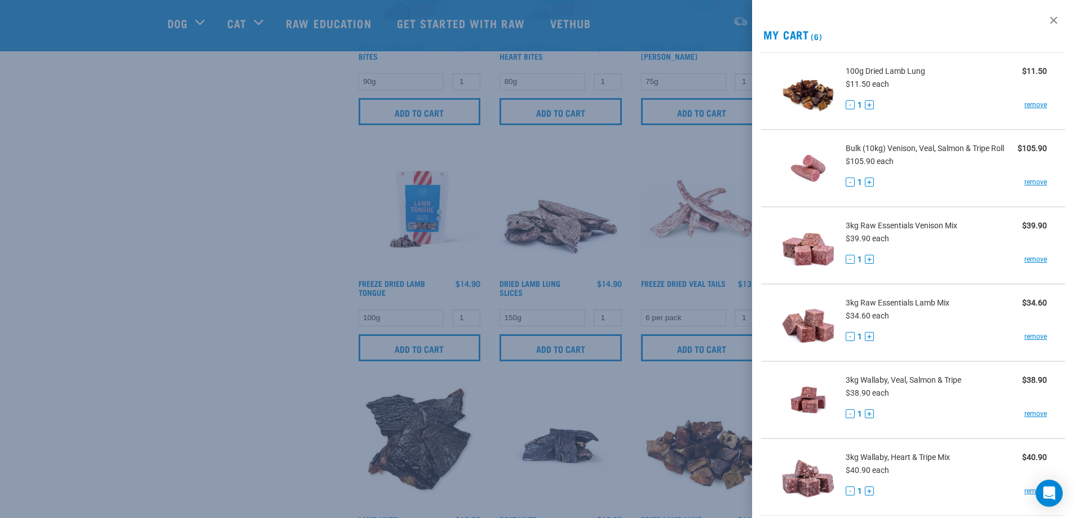
click at [219, 298] on div at bounding box center [537, 259] width 1074 height 518
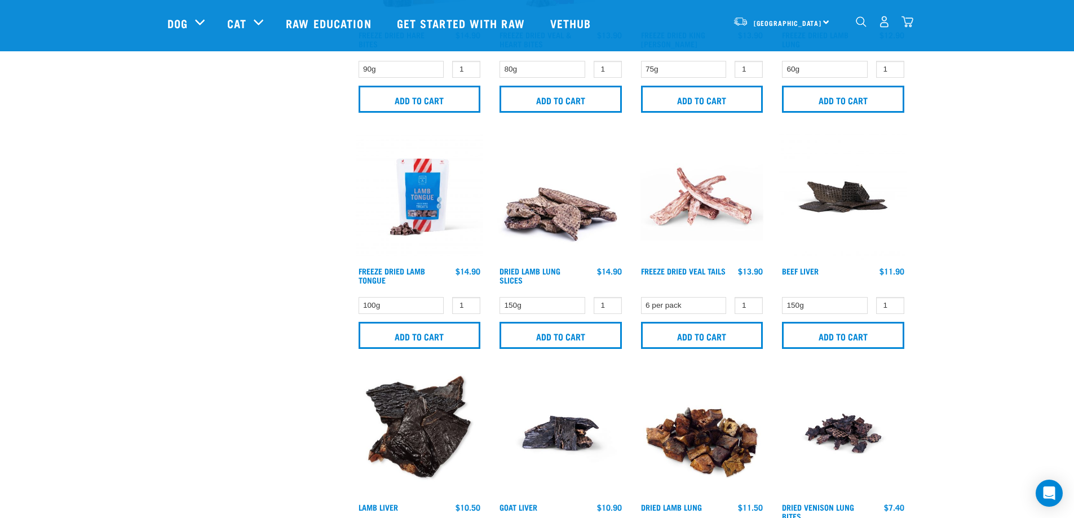
scroll to position [1409, 0]
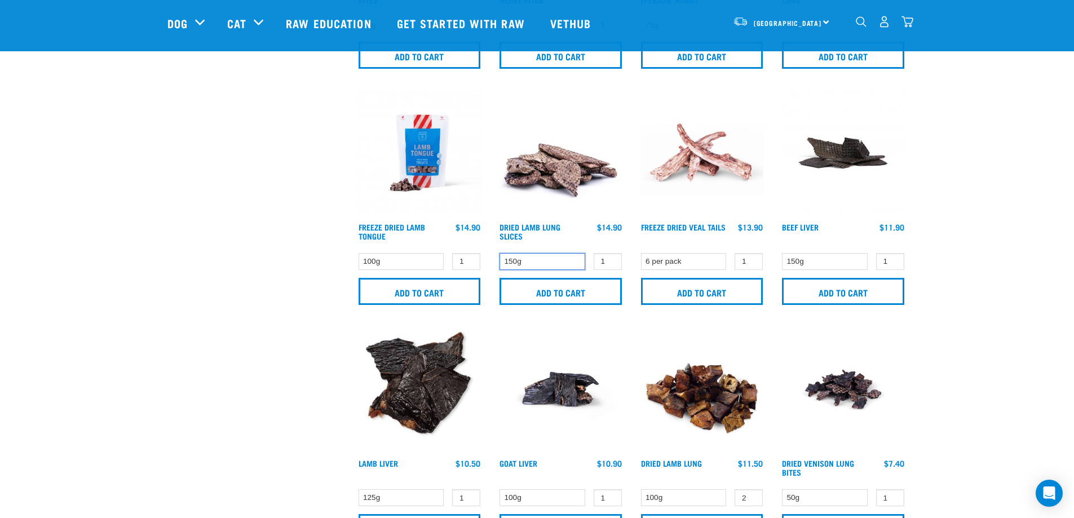
click at [565, 257] on select "150g" at bounding box center [542, 261] width 86 height 17
click at [499, 253] on select "150g" at bounding box center [542, 261] width 86 height 17
click at [573, 290] on input "Add to cart" at bounding box center [560, 291] width 122 height 27
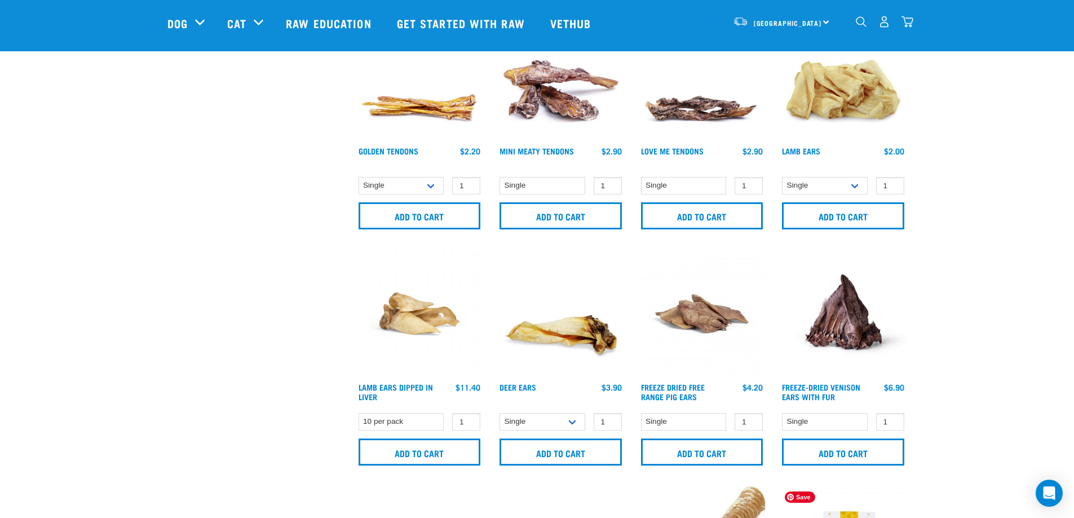
scroll to position [451, 0]
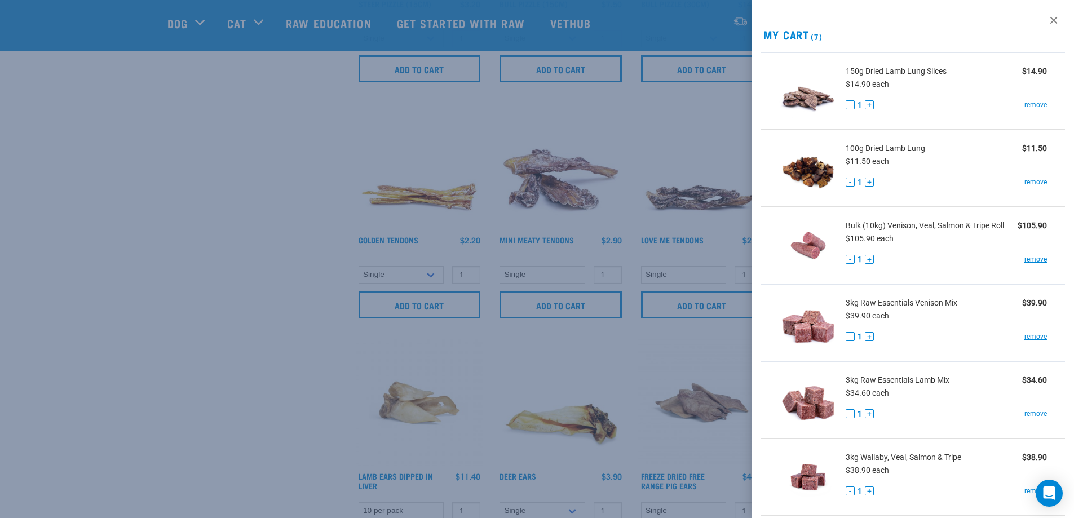
drag, startPoint x: 193, startPoint y: 309, endPoint x: 247, endPoint y: 285, distance: 58.8
click at [188, 312] on div at bounding box center [537, 259] width 1074 height 518
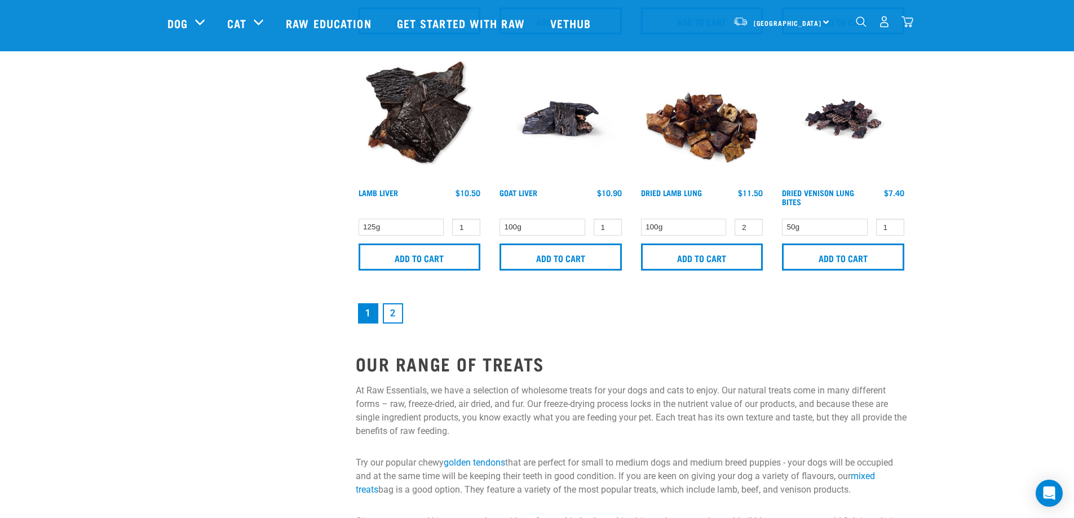
scroll to position [1691, 0]
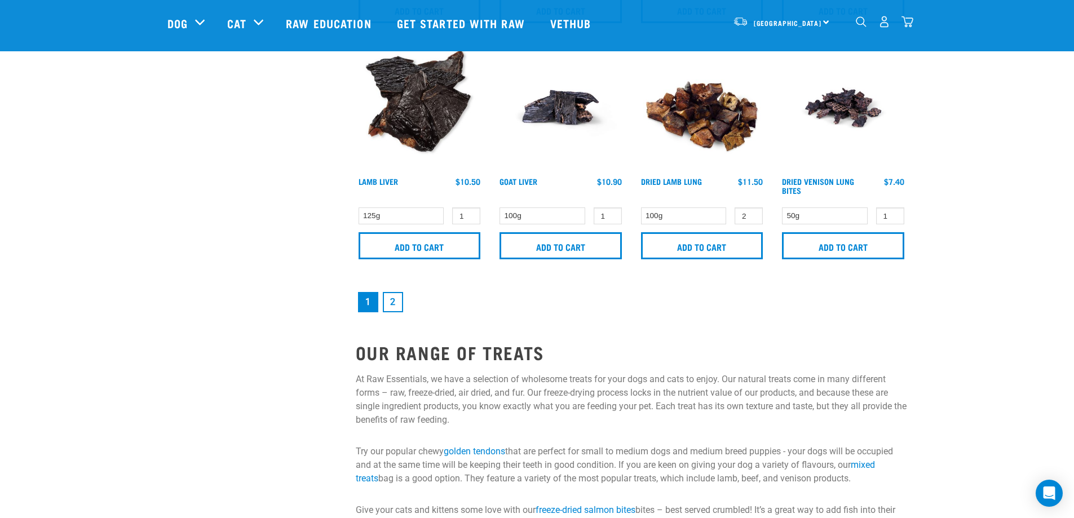
click at [399, 302] on link "2" at bounding box center [393, 302] width 20 height 20
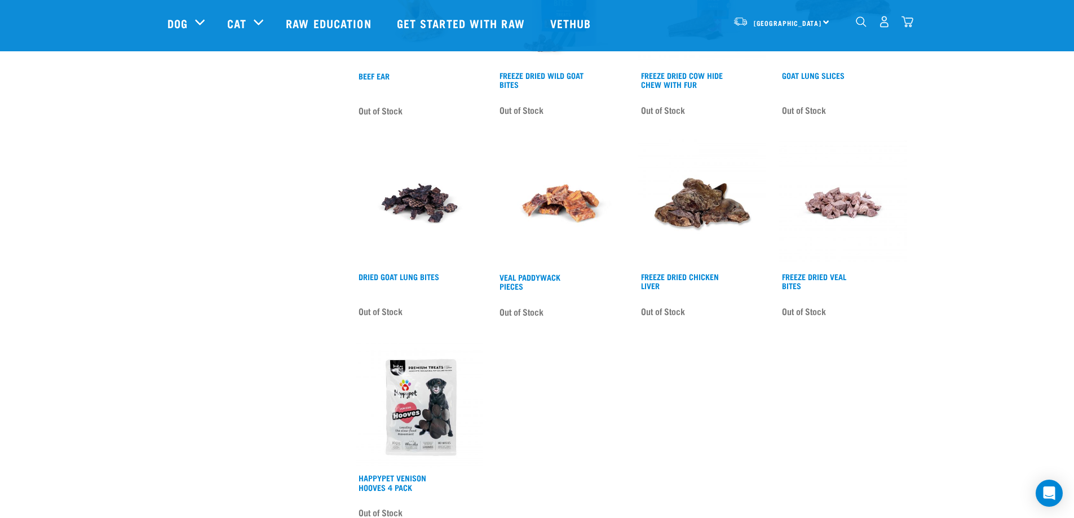
scroll to position [1691, 0]
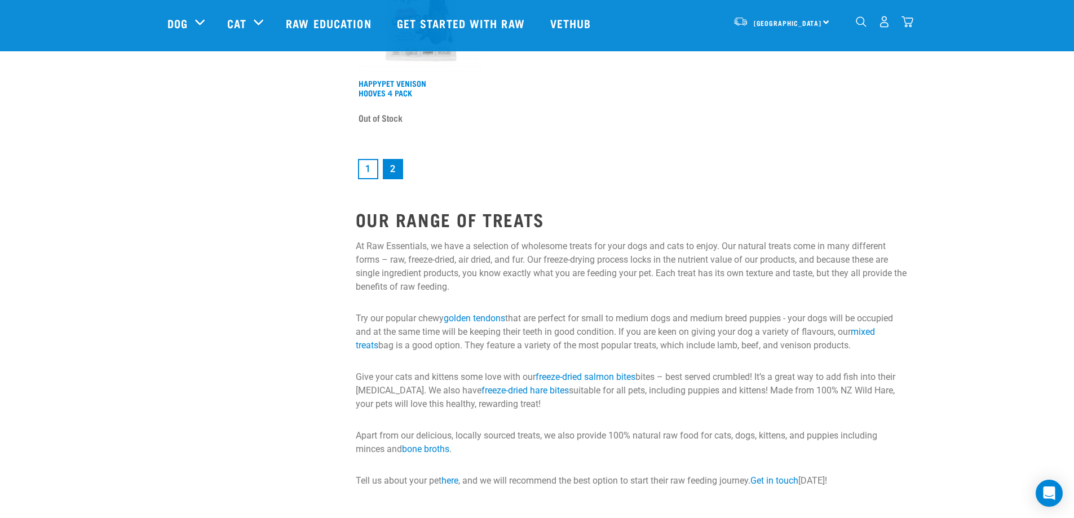
click at [367, 172] on link "1" at bounding box center [368, 169] width 20 height 20
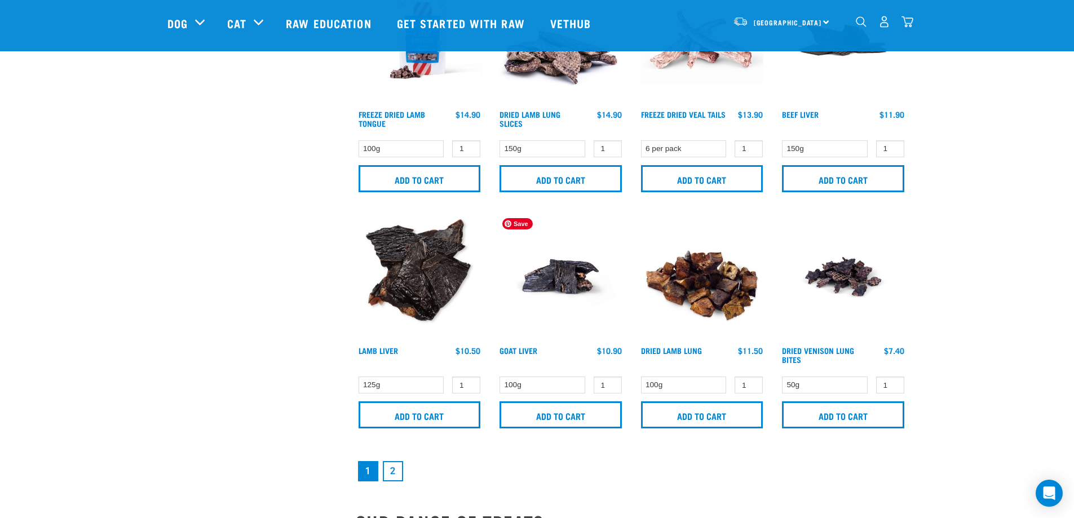
scroll to position [1466, 0]
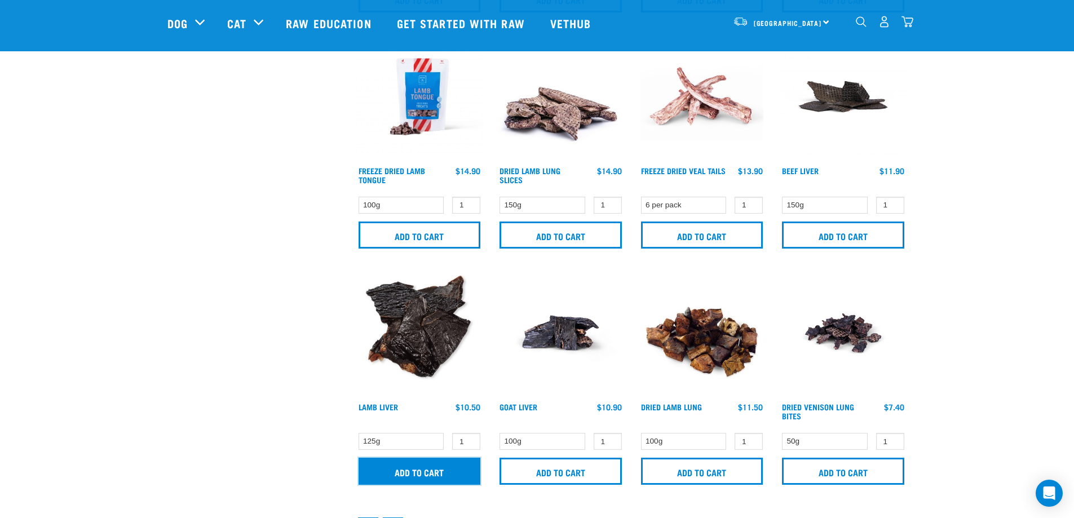
click at [422, 479] on input "Add to cart" at bounding box center [420, 471] width 122 height 27
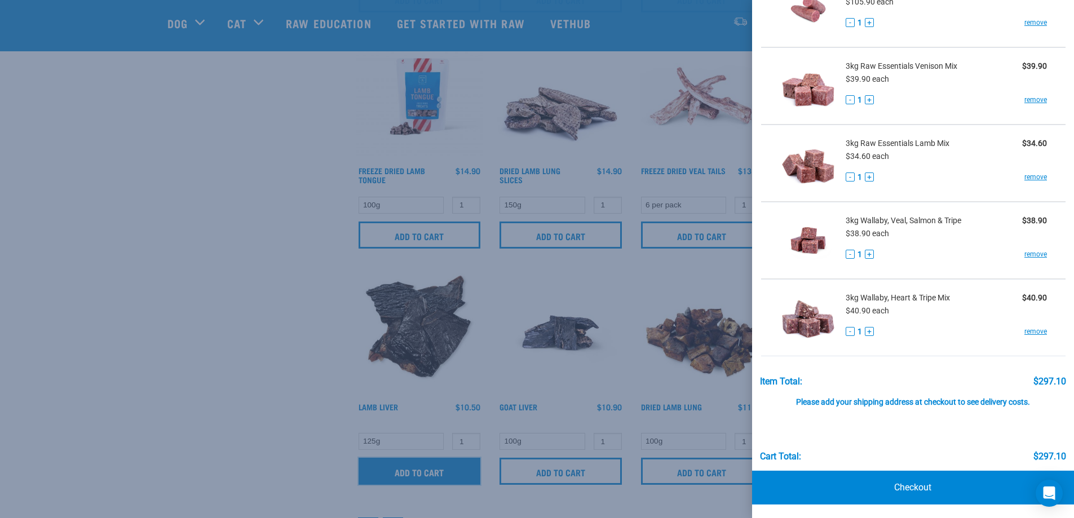
scroll to position [258, 0]
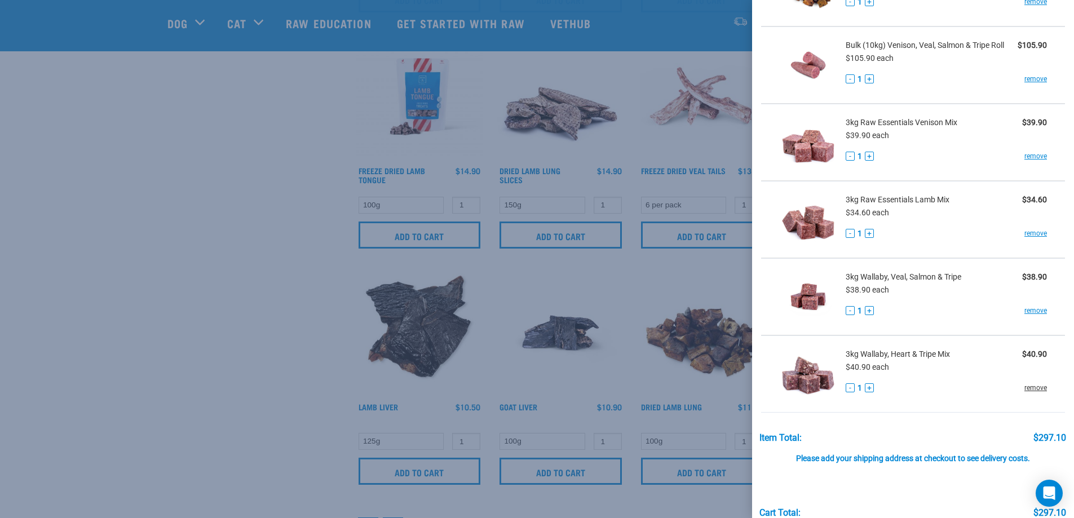
click at [1033, 387] on link "remove" at bounding box center [1035, 388] width 23 height 10
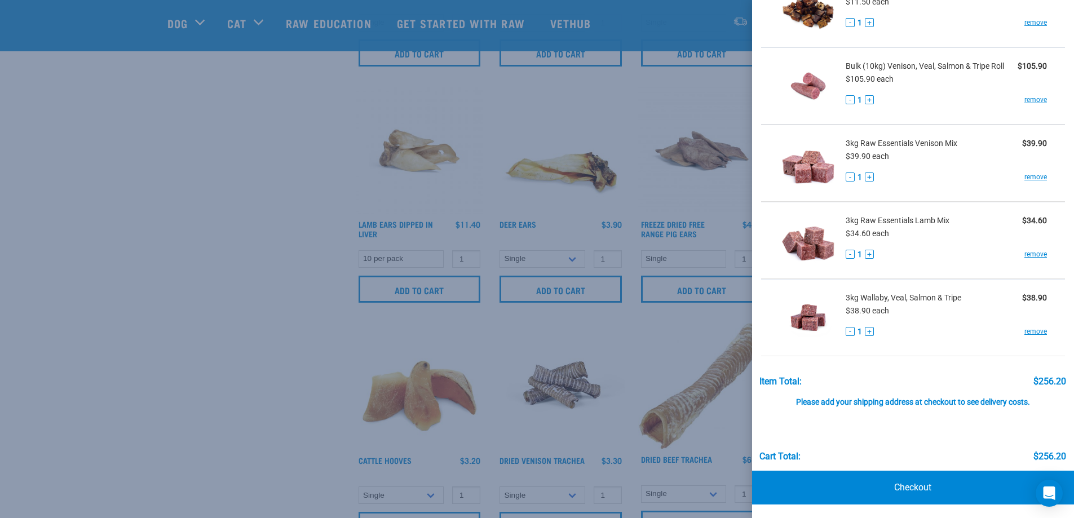
scroll to position [676, 0]
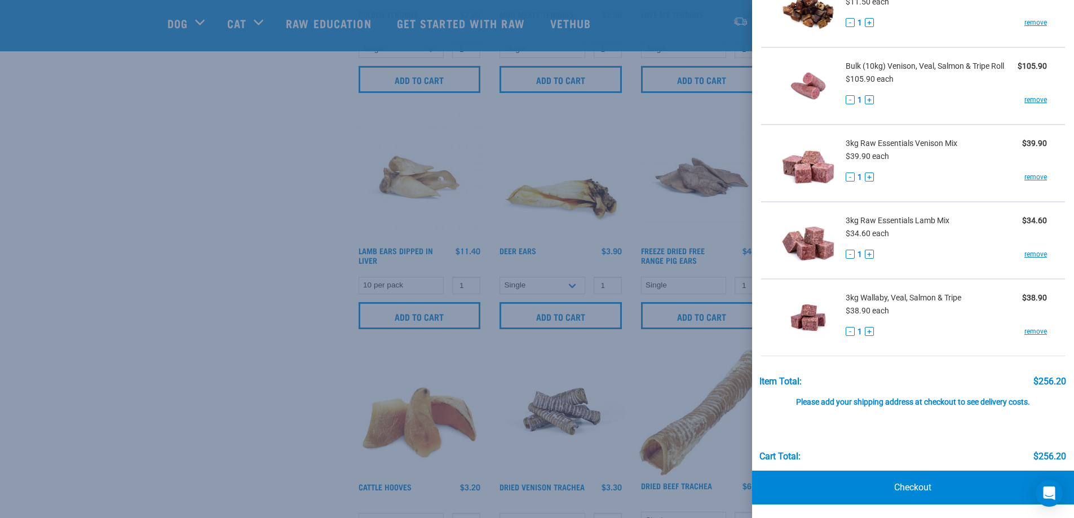
drag, startPoint x: 198, startPoint y: 123, endPoint x: 194, endPoint y: 109, distance: 14.5
click at [194, 109] on div at bounding box center [537, 259] width 1074 height 518
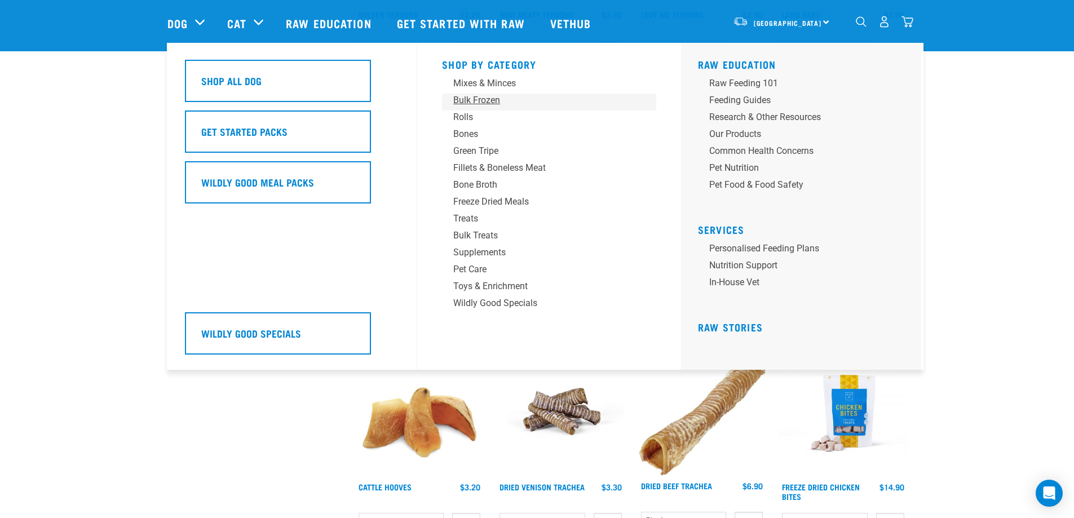
click at [470, 102] on div "Bulk Frozen" at bounding box center [541, 101] width 176 height 14
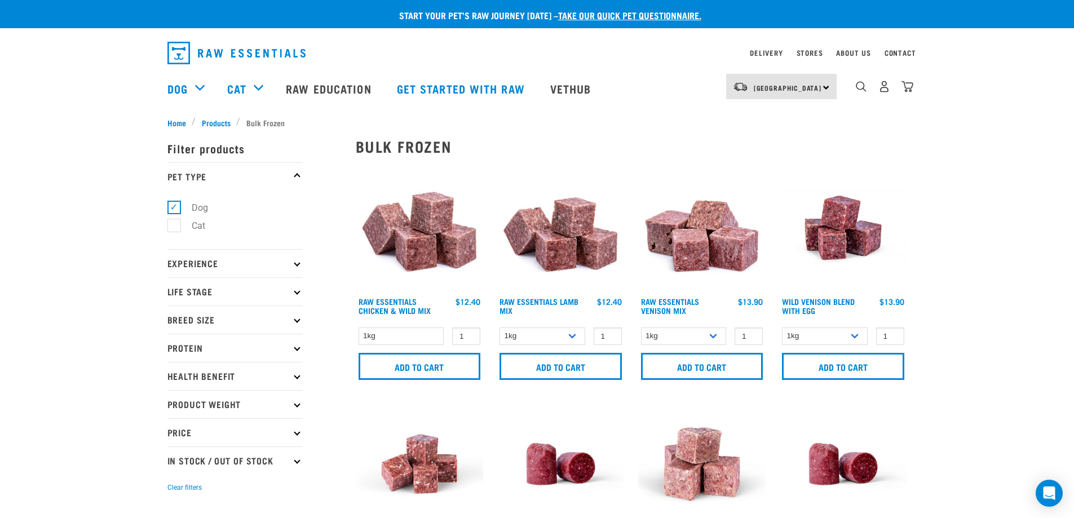
click at [191, 349] on p "Protein" at bounding box center [234, 348] width 135 height 28
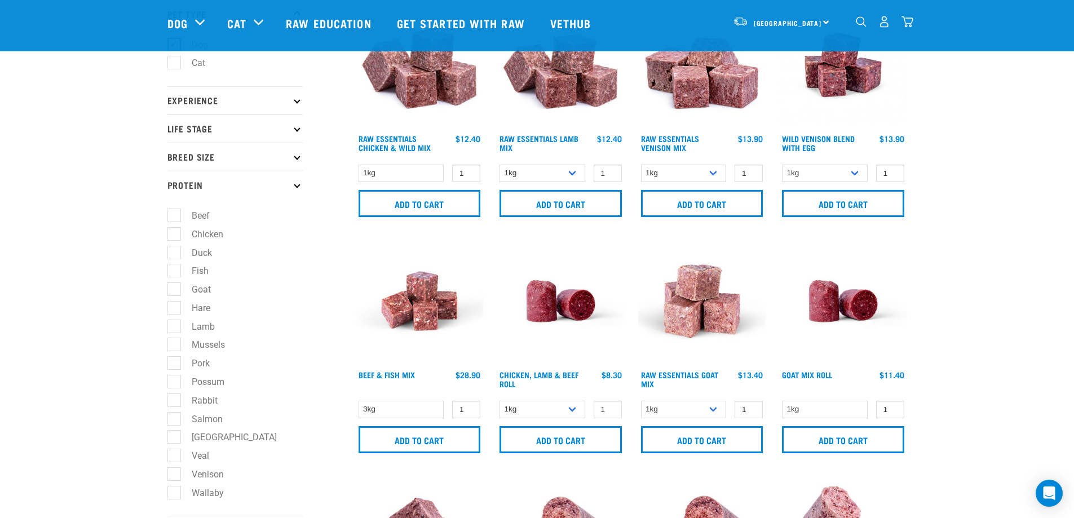
scroll to position [169, 0]
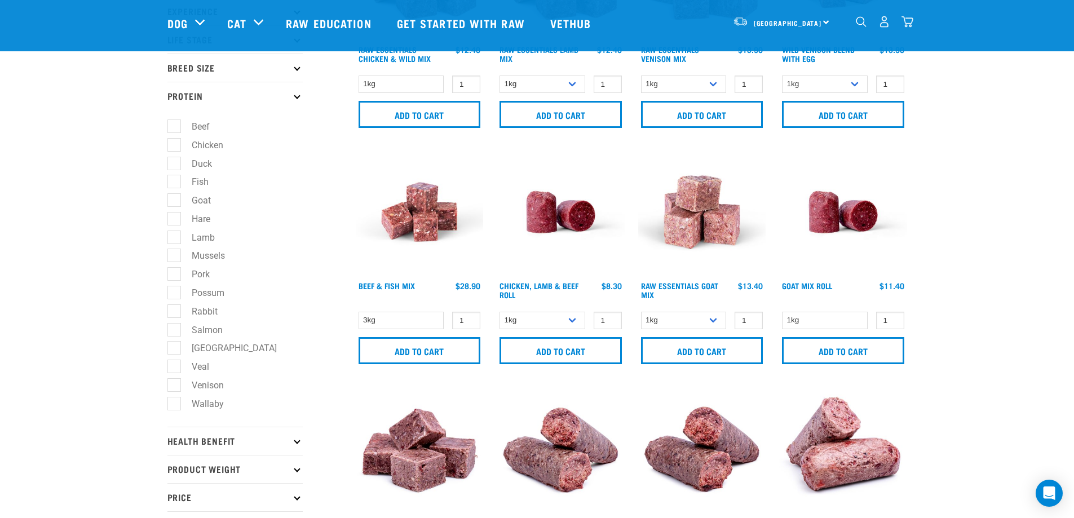
click at [174, 179] on label "Fish" at bounding box center [193, 182] width 39 height 14
click at [172, 179] on input "Fish" at bounding box center [170, 179] width 7 height 7
checkbox input "true"
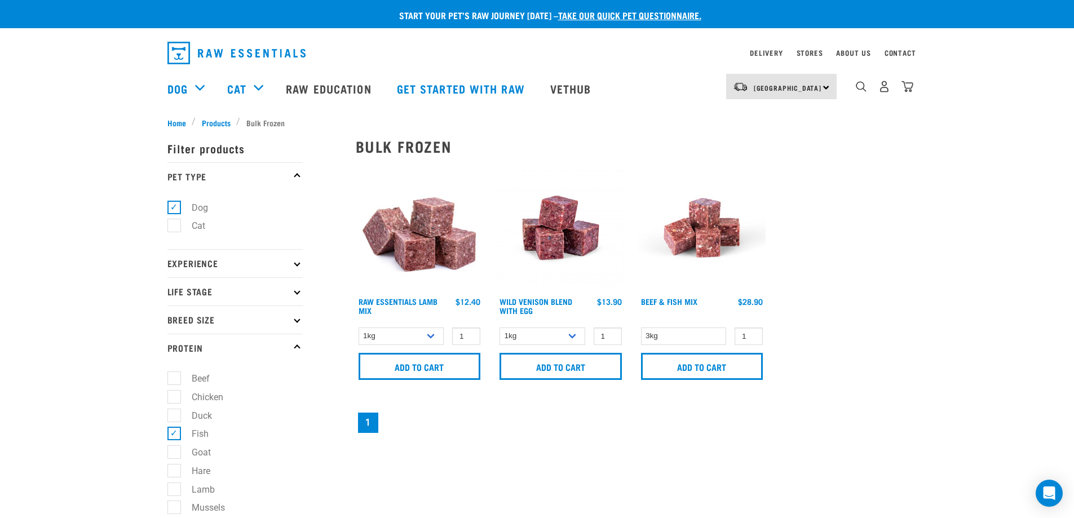
click at [174, 125] on div "× Filter products Pet Type Dog Cat Experience New Raw Feeder Experienced Raw Fe…" at bounding box center [255, 475] width 188 height 707
click at [176, 122] on div "× Filter products Pet Type Dog Cat Experience New Raw Feeder Experienced Raw Fe…" at bounding box center [255, 475] width 188 height 707
click at [174, 432] on label "Fish" at bounding box center [193, 434] width 39 height 14
click at [172, 432] on input "Fish" at bounding box center [170, 431] width 7 height 7
checkbox input "false"
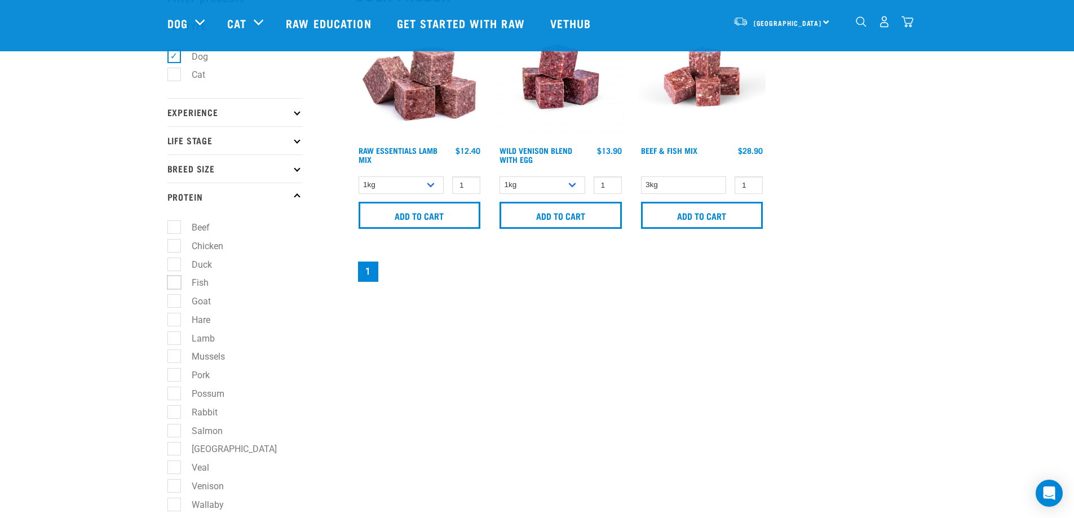
scroll to position [225, 0]
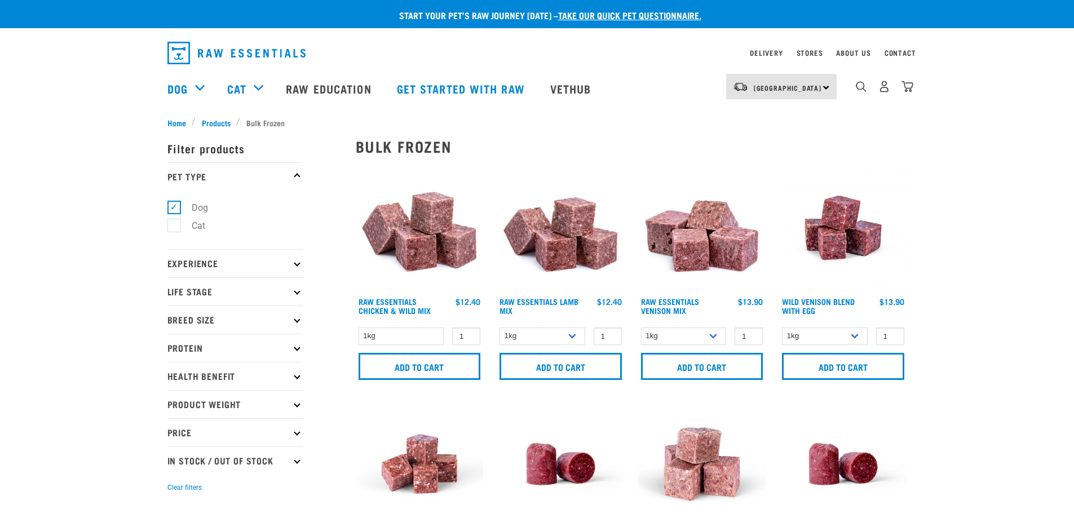
click at [174, 209] on label "Dog" at bounding box center [193, 208] width 39 height 14
click at [168, 209] on input "Dog" at bounding box center [170, 205] width 7 height 7
checkbox input "false"
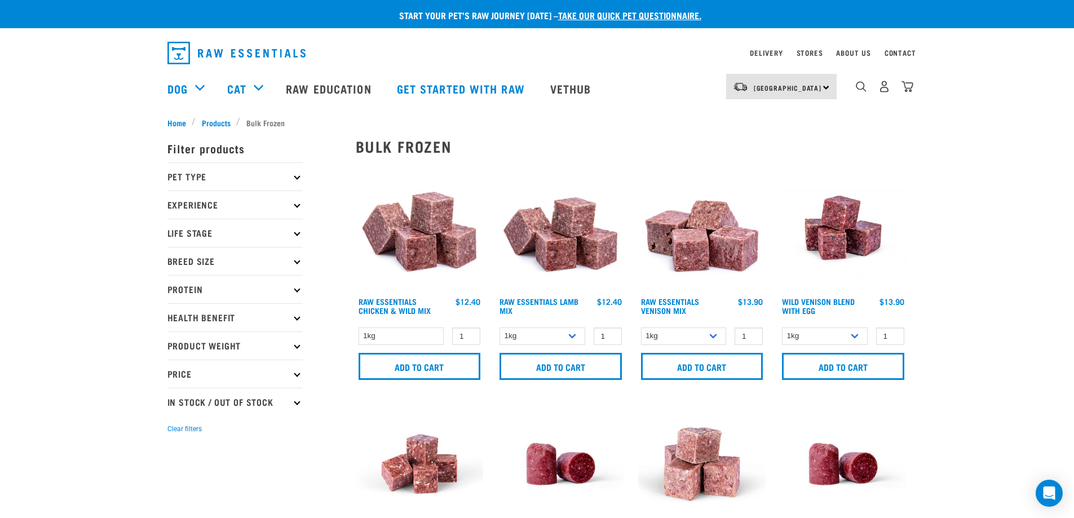
click at [185, 39] on link "dropdown navigation" at bounding box center [239, 53] width 145 height 32
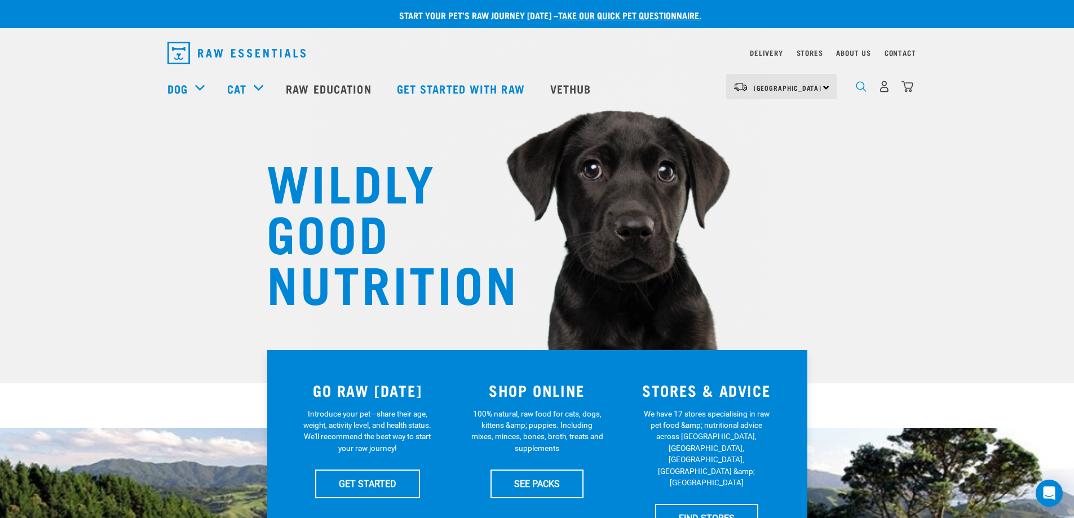
click at [861, 87] on img "dropdown navigation" at bounding box center [861, 86] width 11 height 11
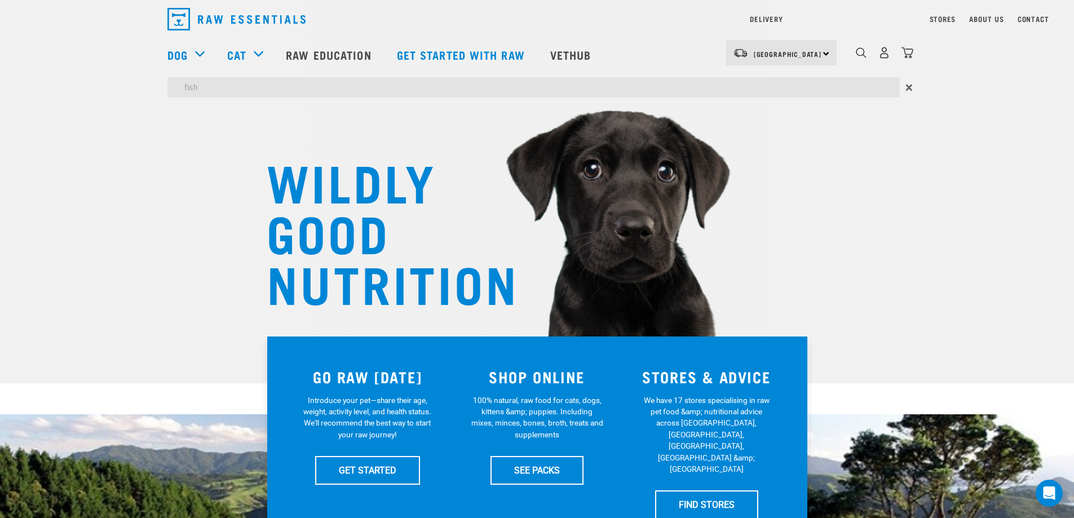
type input "fish"
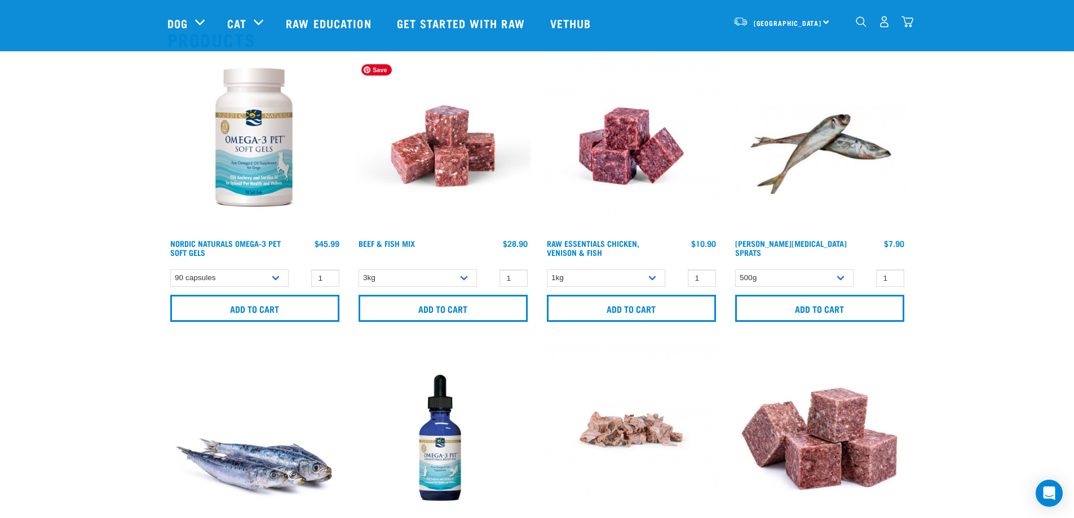
scroll to position [225, 0]
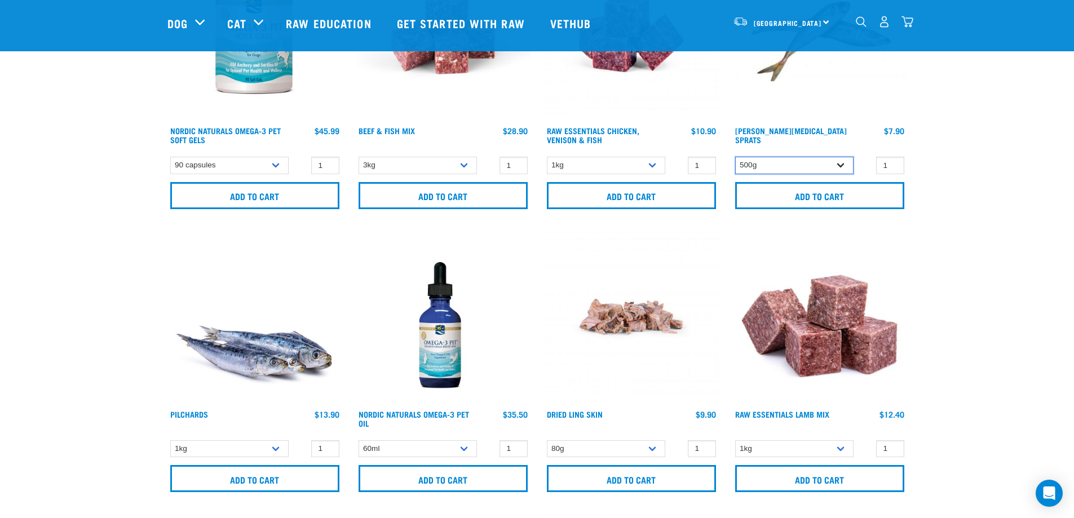
drag, startPoint x: 762, startPoint y: 165, endPoint x: 767, endPoint y: 173, distance: 10.2
click at [762, 165] on select "500g" at bounding box center [794, 165] width 118 height 17
click at [735, 157] on select "500g" at bounding box center [794, 165] width 118 height 17
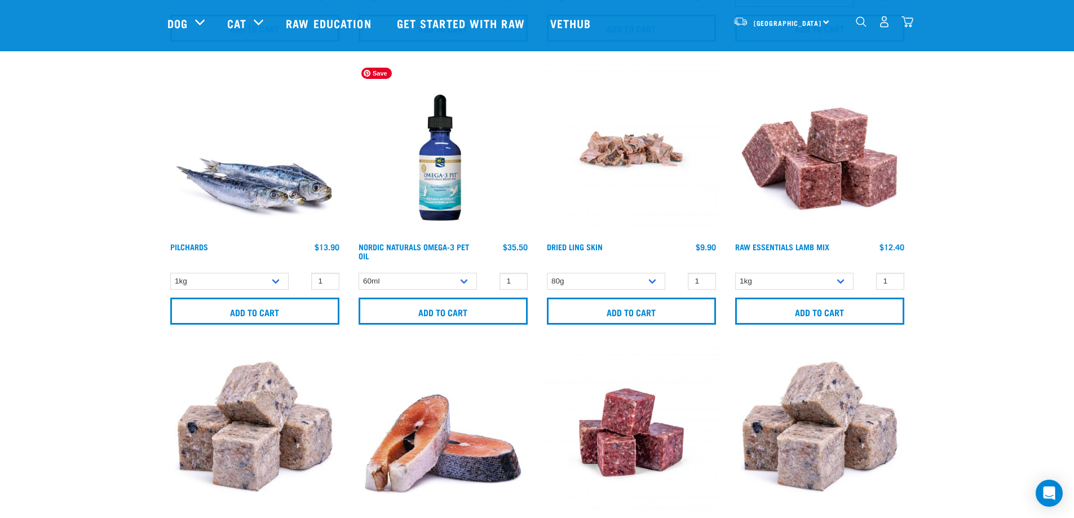
scroll to position [620, 0]
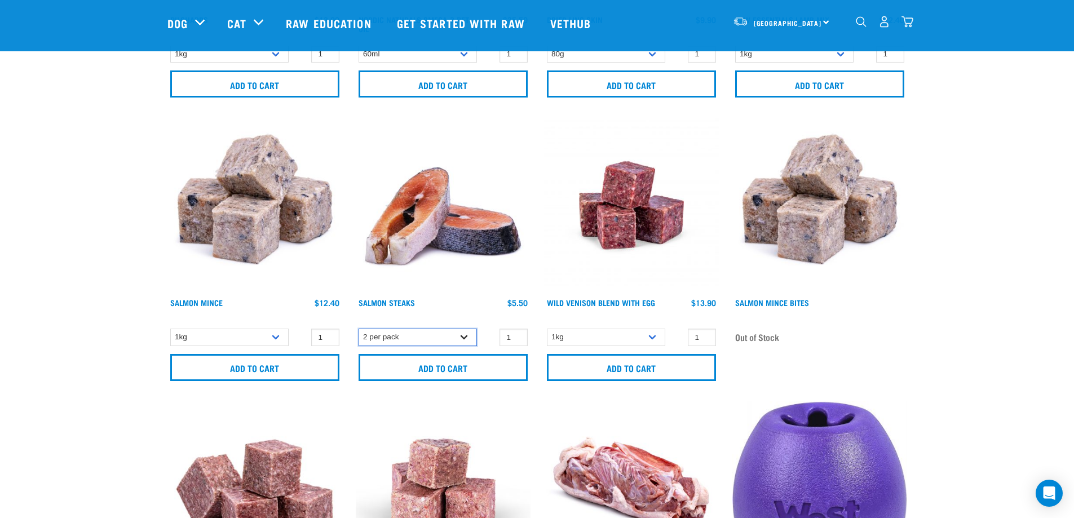
click at [414, 342] on select "2 per pack 3 per pack" at bounding box center [418, 337] width 118 height 17
select select "350742"
click at [359, 329] on select "2 per pack 3 per pack" at bounding box center [418, 337] width 118 height 17
click at [441, 365] on input "Add to cart" at bounding box center [443, 367] width 169 height 27
type input "2"
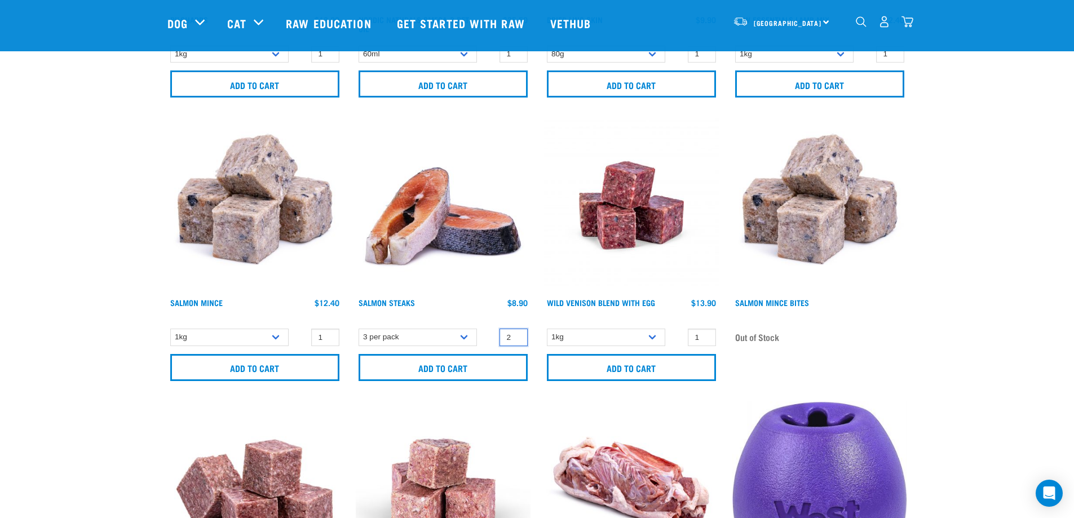
click at [515, 335] on input "2" at bounding box center [513, 337] width 28 height 17
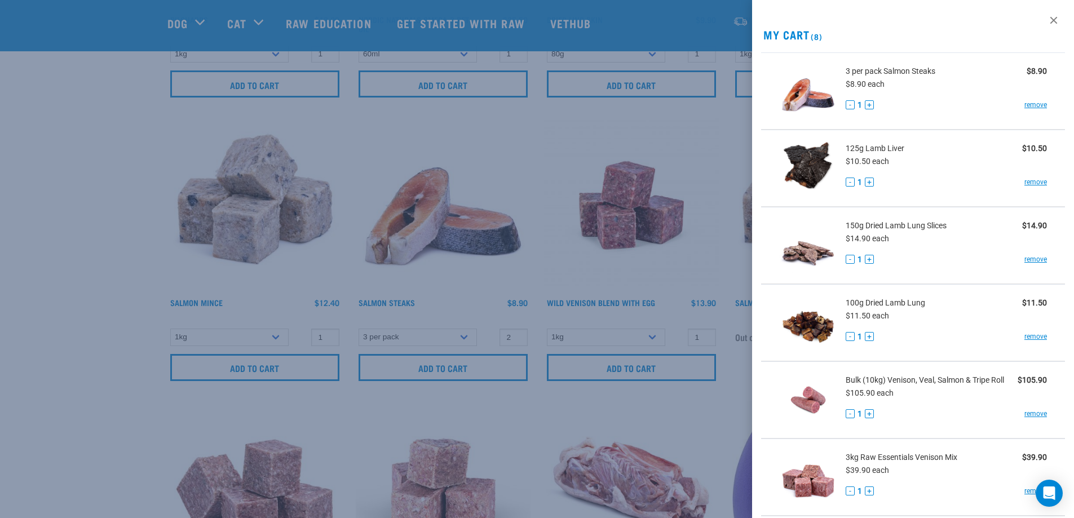
click at [39, 386] on div at bounding box center [537, 259] width 1074 height 518
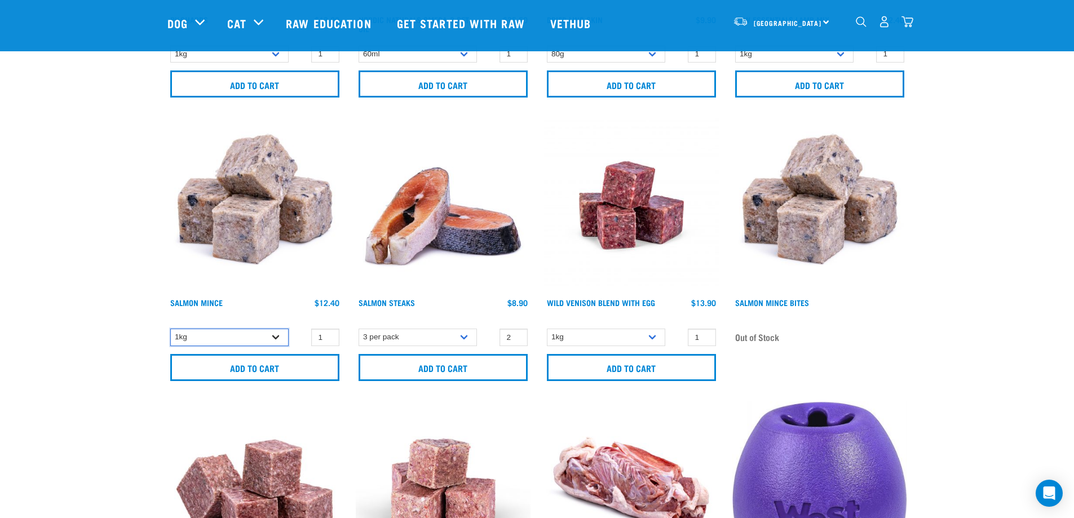
click at [236, 335] on select "1kg" at bounding box center [229, 337] width 118 height 17
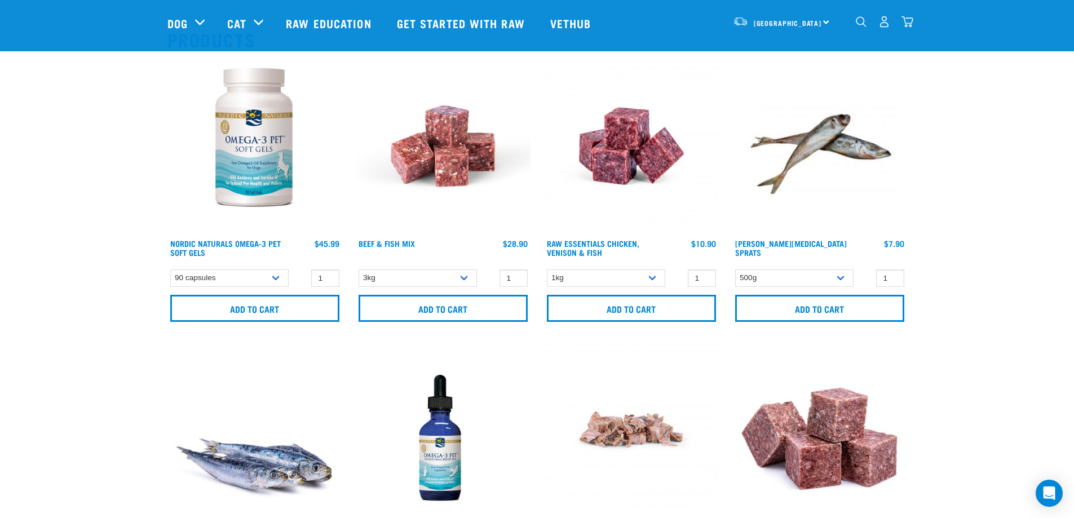
scroll to position [282, 0]
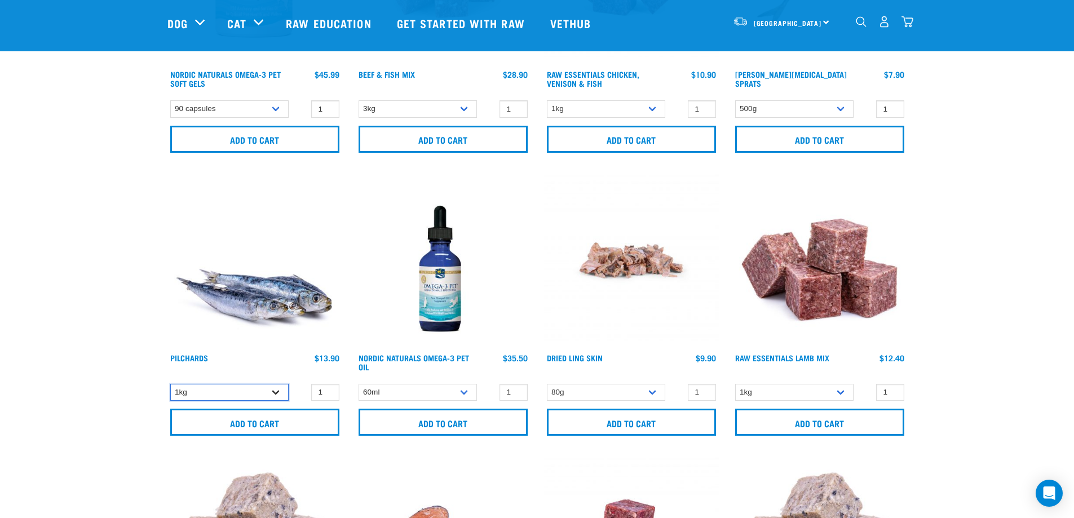
click at [259, 393] on select "1kg" at bounding box center [229, 392] width 118 height 17
click at [170, 384] on select "1kg" at bounding box center [229, 392] width 118 height 17
click at [254, 426] on input "Add to cart" at bounding box center [254, 422] width 169 height 27
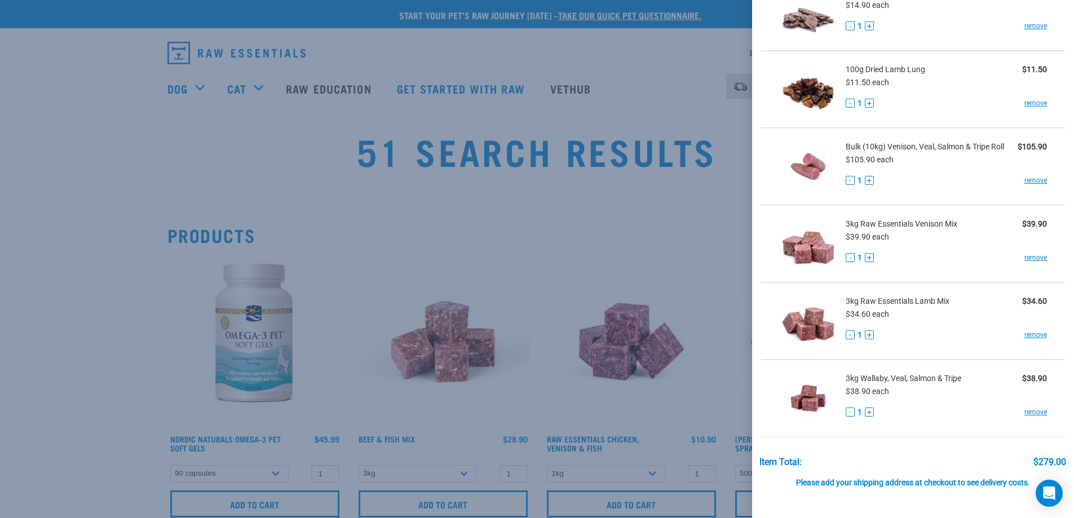
scroll to position [391, 0]
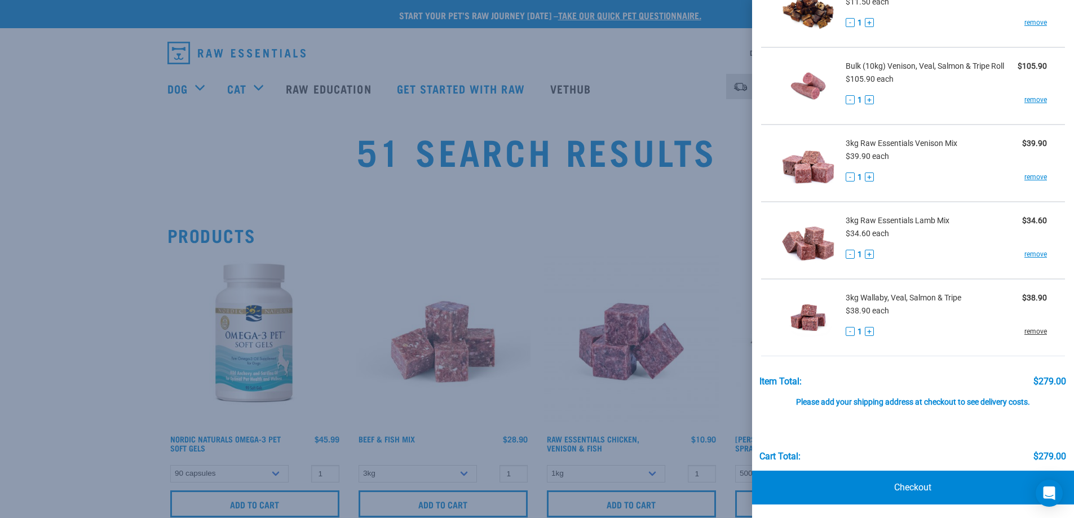
click at [1028, 333] on link "remove" at bounding box center [1035, 331] width 23 height 10
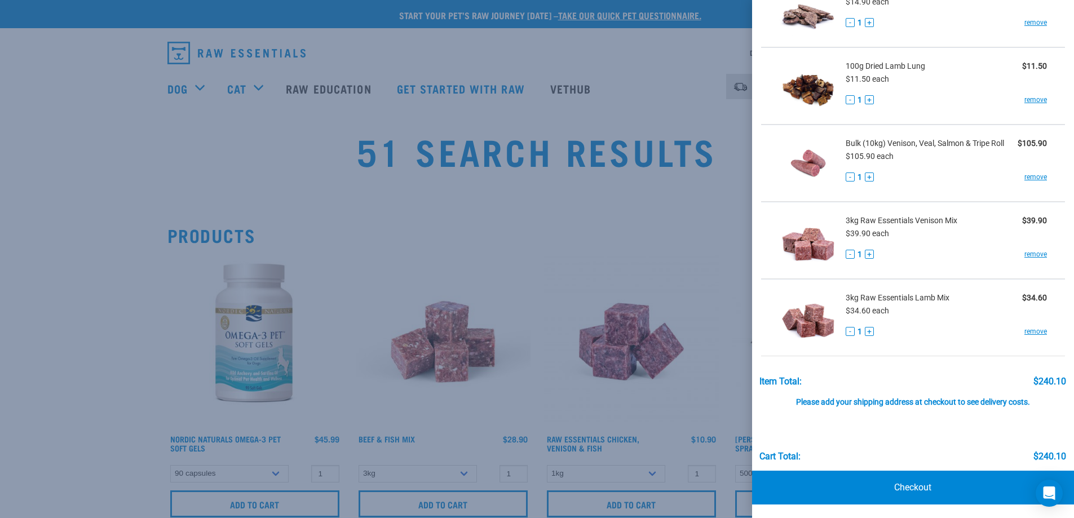
scroll to position [314, 0]
click at [1028, 252] on link "remove" at bounding box center [1035, 254] width 23 height 10
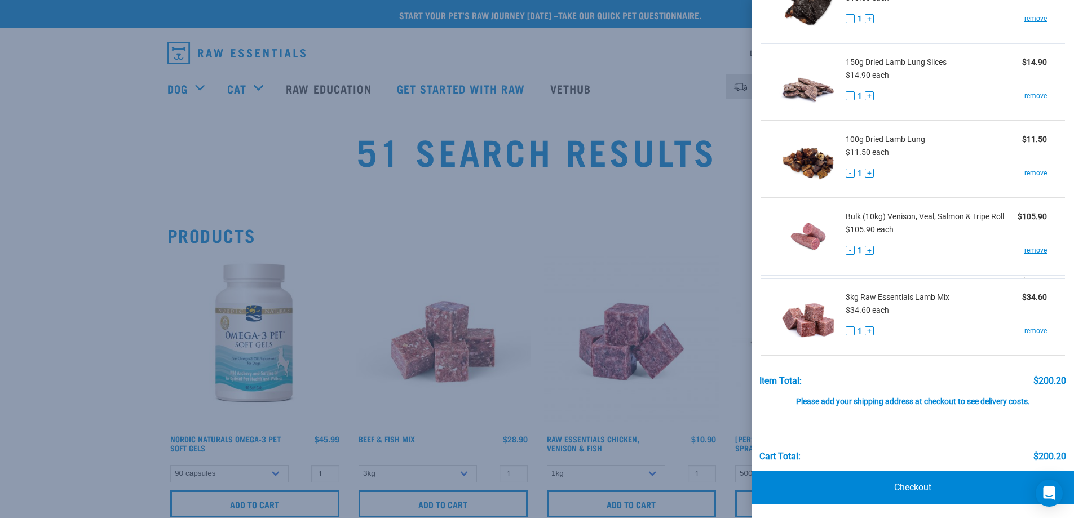
scroll to position [237, 0]
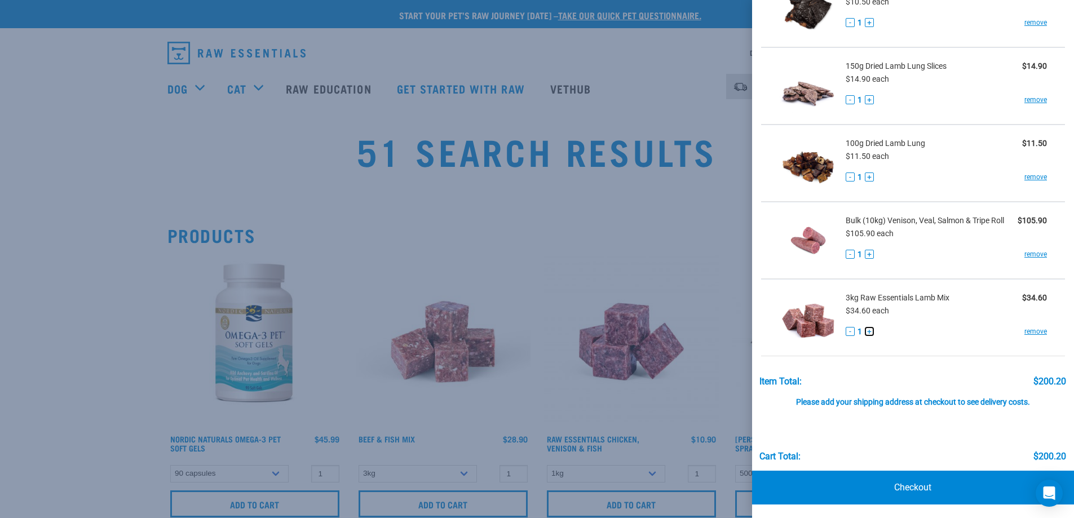
click at [869, 332] on button "+" at bounding box center [869, 331] width 9 height 9
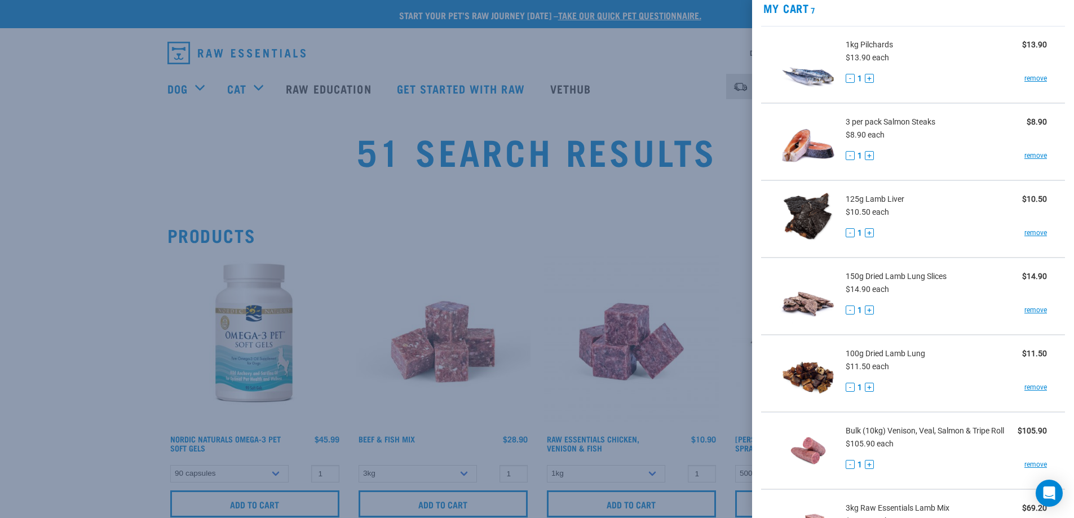
scroll to position [11, 0]
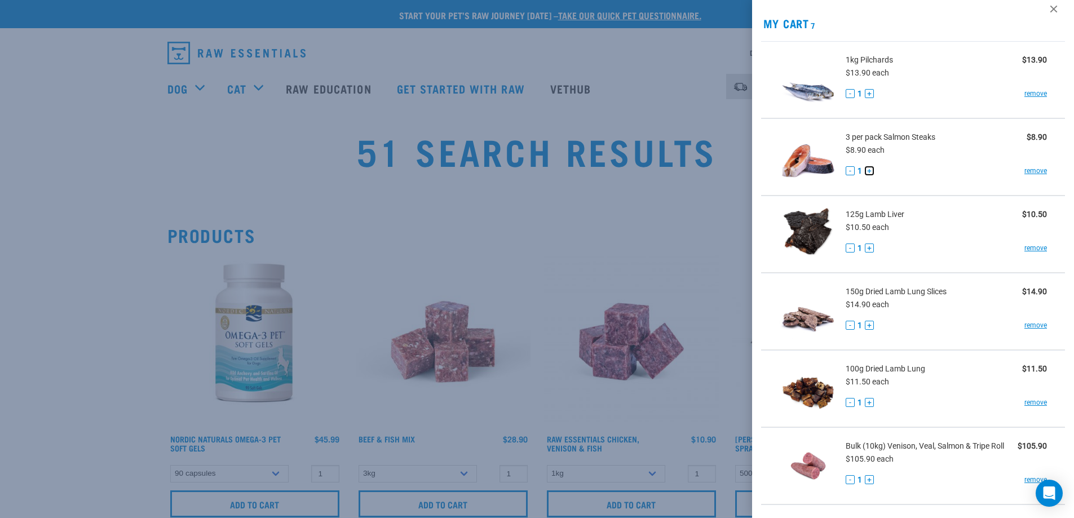
click at [869, 169] on button "+" at bounding box center [869, 170] width 9 height 9
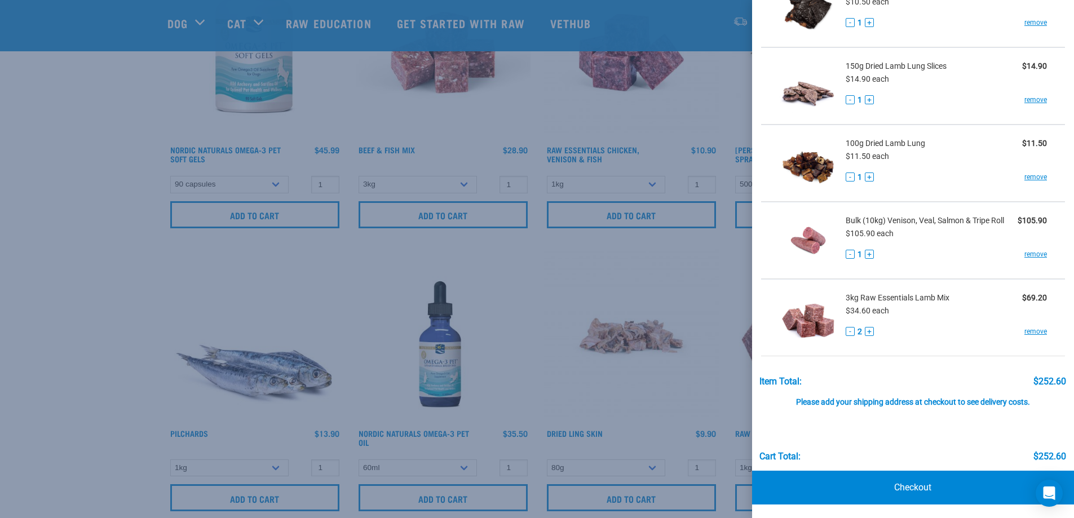
scroll to position [225, 0]
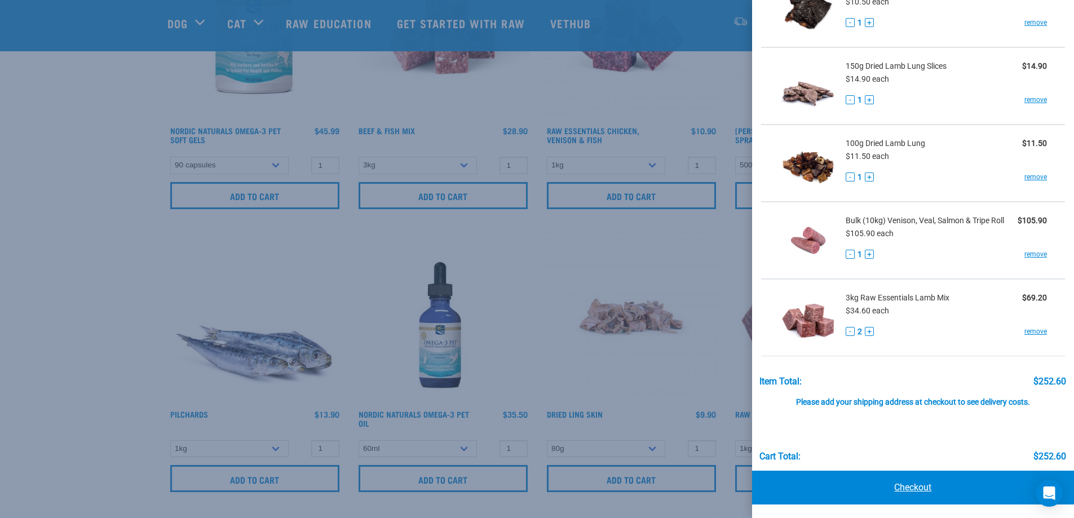
click at [906, 485] on link "Checkout" at bounding box center [913, 488] width 322 height 34
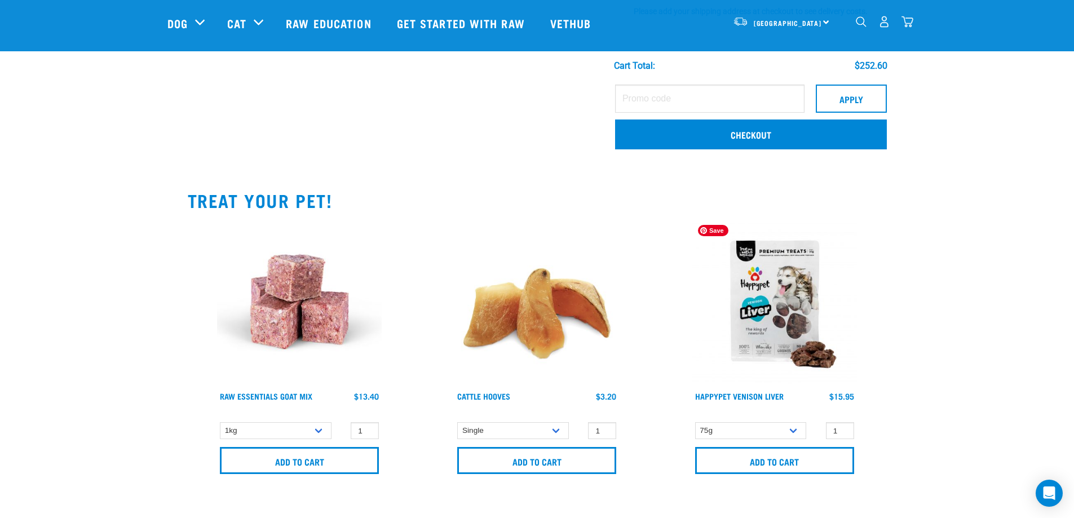
scroll to position [620, 0]
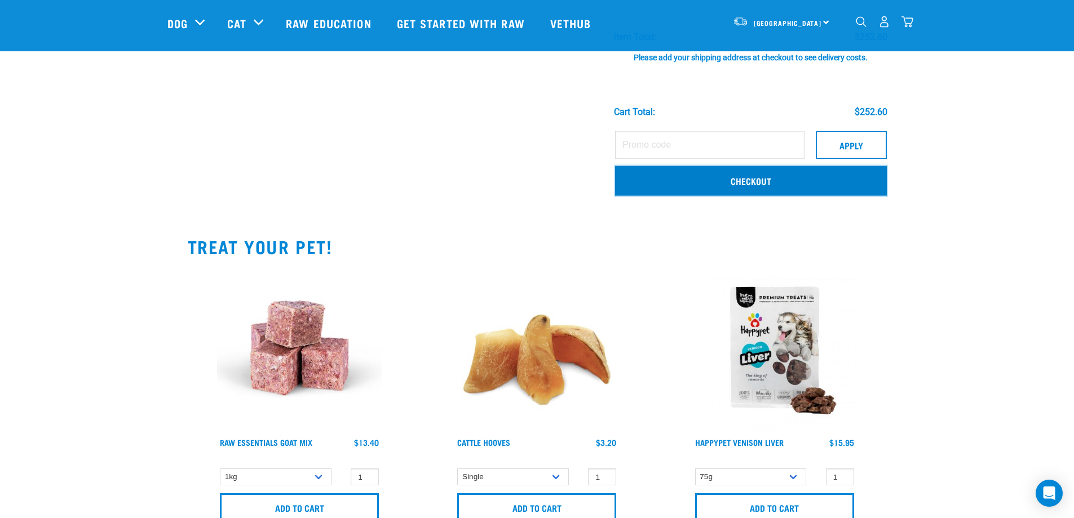
click at [751, 175] on link "Checkout" at bounding box center [751, 180] width 272 height 29
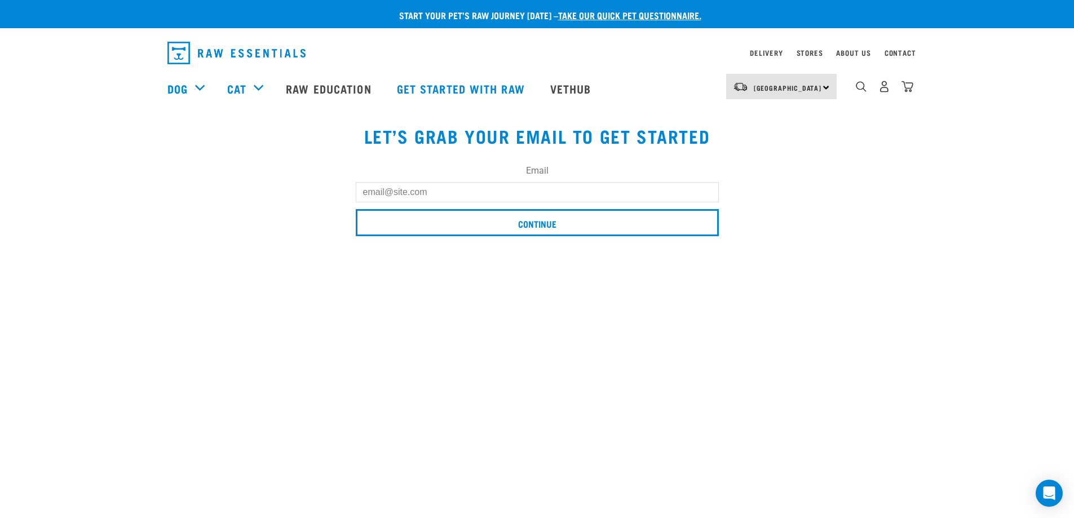
click at [396, 191] on input "Email" at bounding box center [537, 192] width 363 height 20
type input "annalise.mahoney@gmail.com"
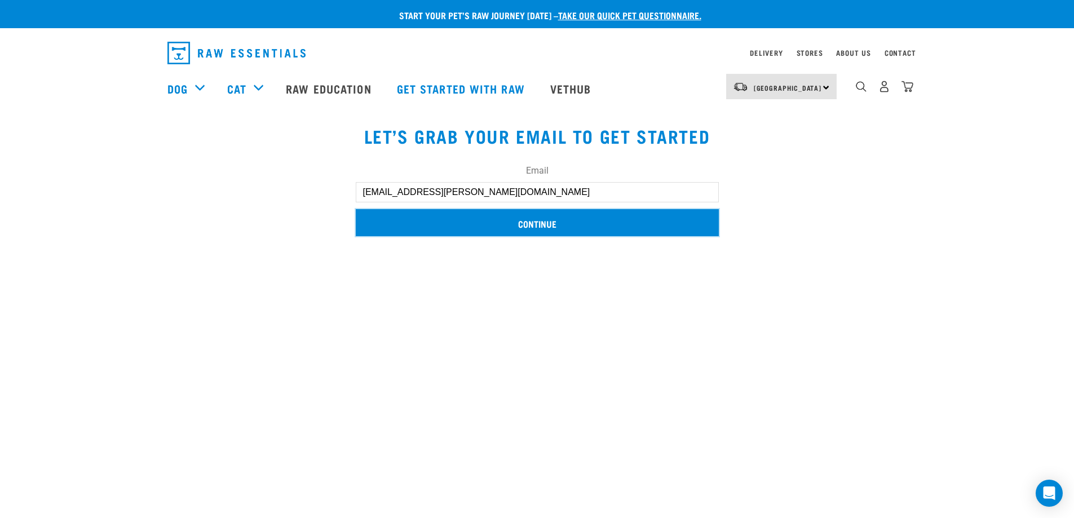
click at [459, 223] on input "Continue" at bounding box center [537, 222] width 363 height 27
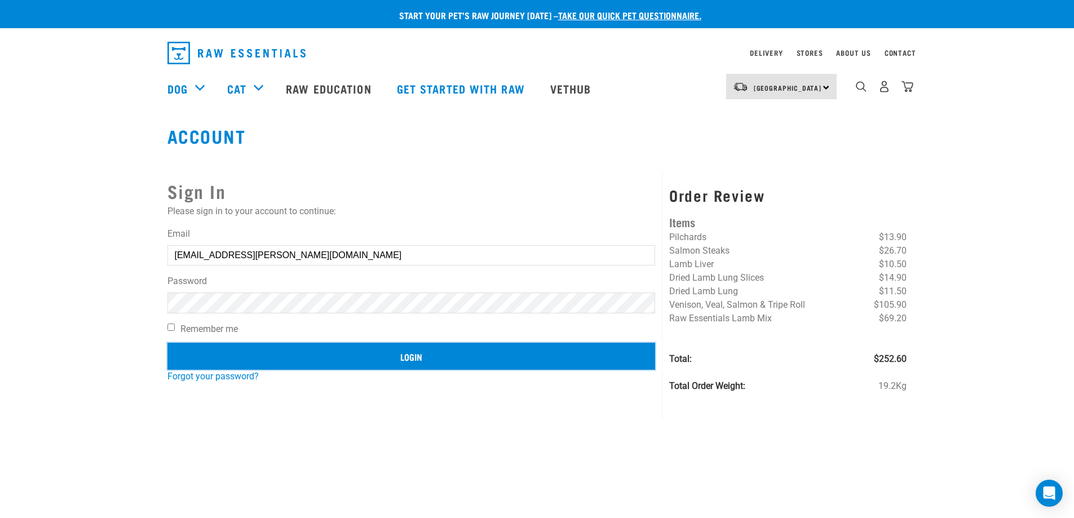
click at [362, 357] on input "Login" at bounding box center [411, 356] width 488 height 27
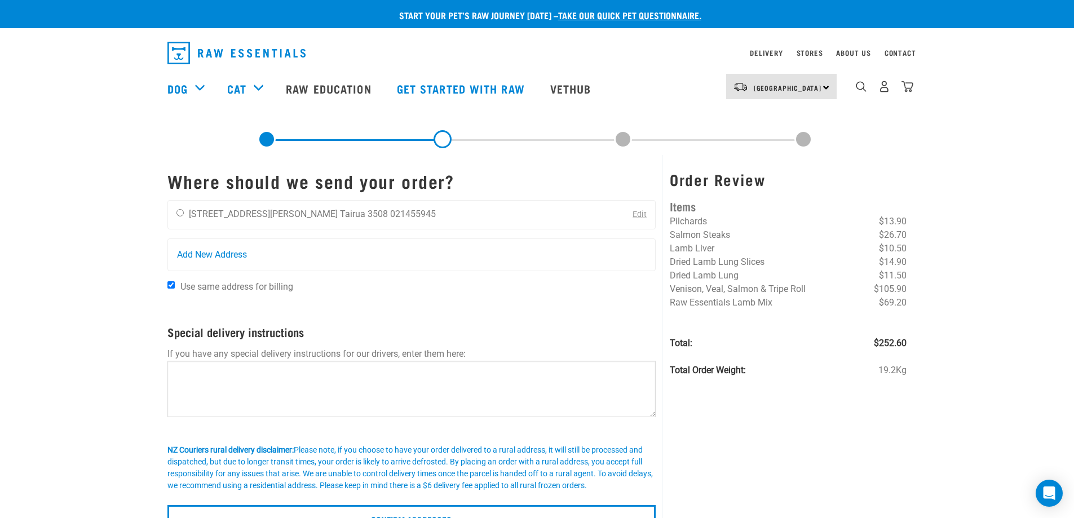
click at [390, 213] on div "[PERSON_NAME] [STREET_ADDRESS][PERSON_NAME] [GEOGRAPHIC_DATA] 3508 021455945 Ed…" at bounding box center [411, 214] width 489 height 29
click at [390, 213] on li "021455945" at bounding box center [413, 214] width 46 height 11
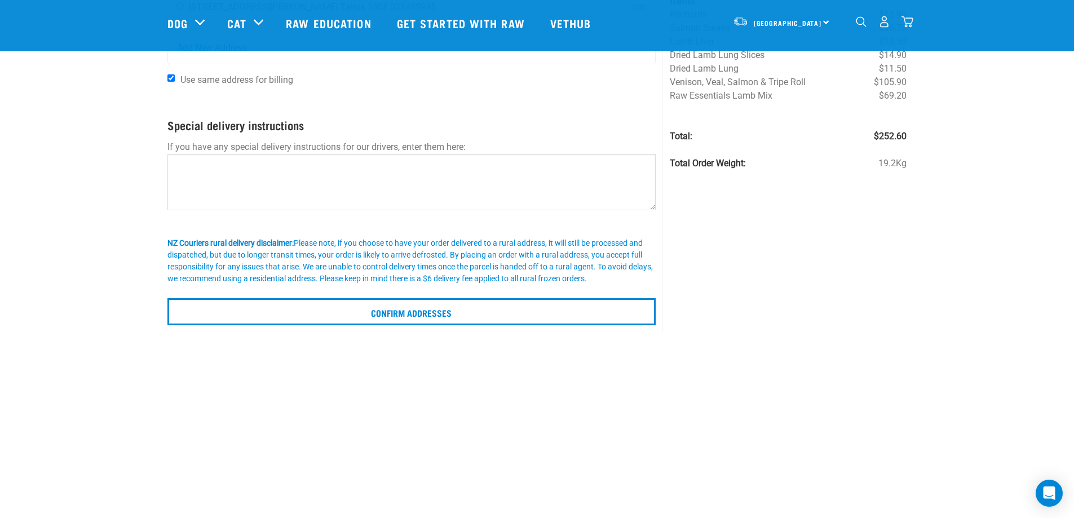
scroll to position [169, 0]
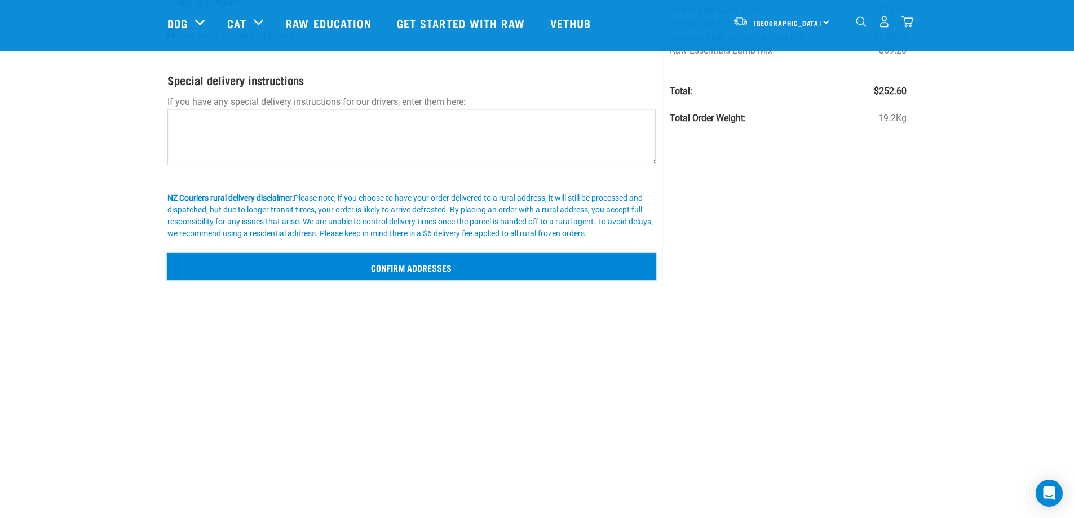
click at [446, 277] on input "Confirm addresses" at bounding box center [411, 266] width 489 height 27
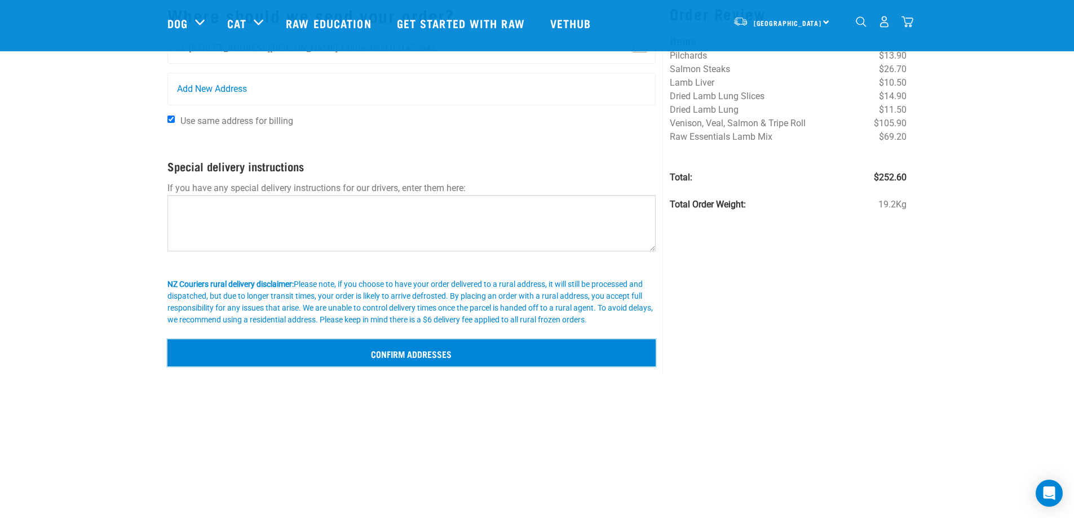
scroll to position [0, 0]
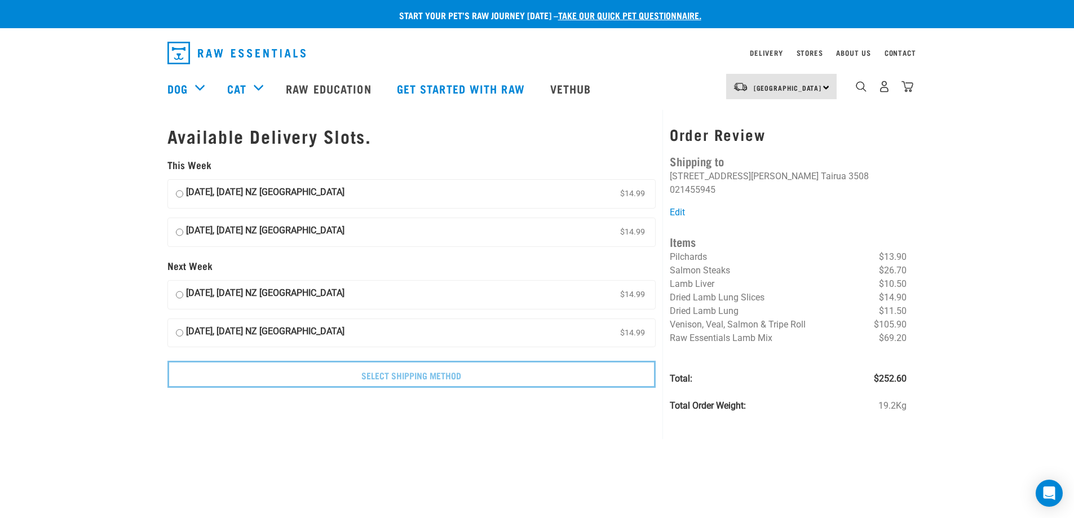
click at [237, 197] on strong "28 August, Thursday NZ Couriers North Island" at bounding box center [265, 193] width 158 height 17
click at [183, 197] on input "28 August, Thursday NZ Couriers North Island $14.99" at bounding box center [179, 193] width 7 height 17
radio input "true"
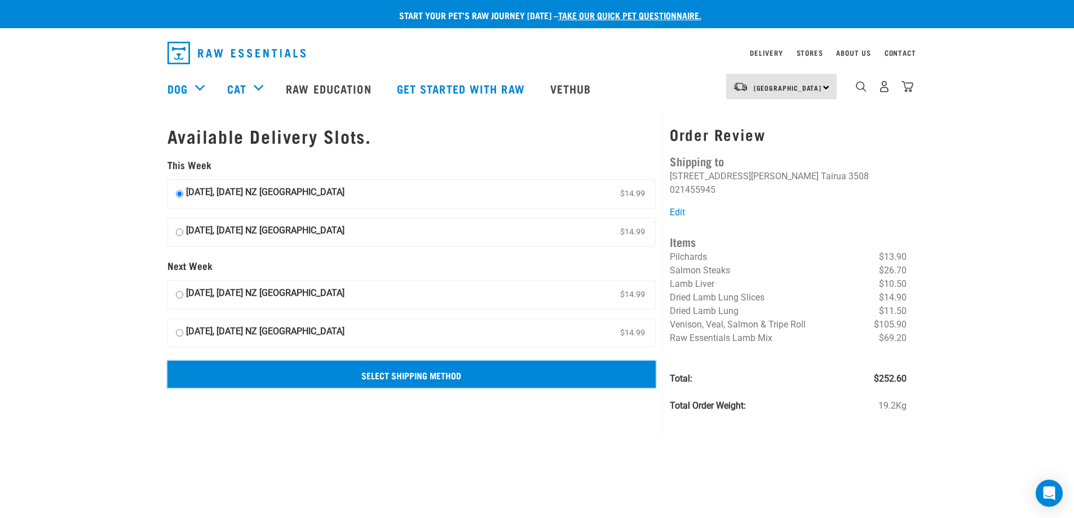
click at [407, 377] on input "Select Shipping Method" at bounding box center [411, 374] width 489 height 27
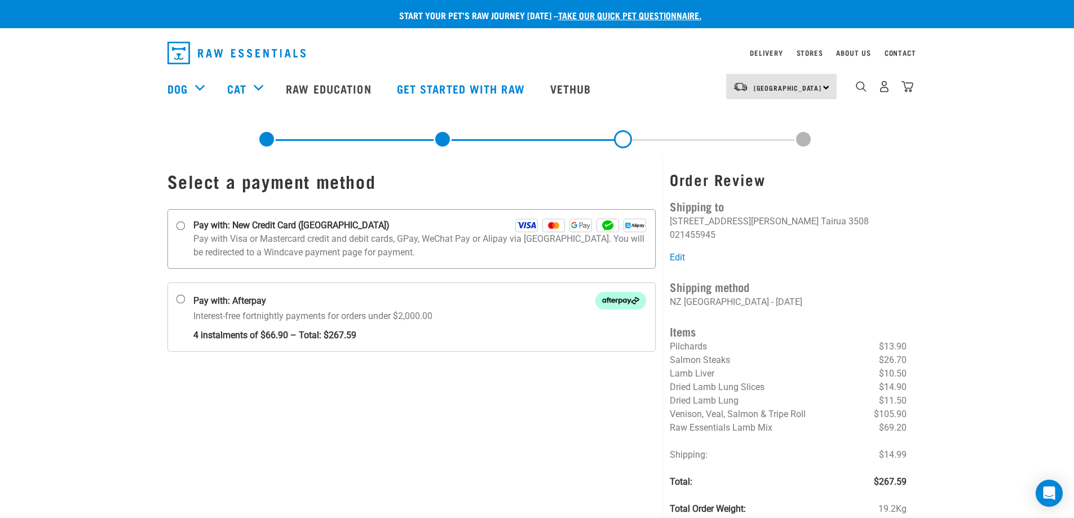
click at [237, 225] on strong "Pay with: New Credit Card ([GEOGRAPHIC_DATA])" at bounding box center [291, 226] width 196 height 14
click at [185, 225] on input "Pay with: New Credit Card ([GEOGRAPHIC_DATA])" at bounding box center [180, 226] width 9 height 9
radio input "true"
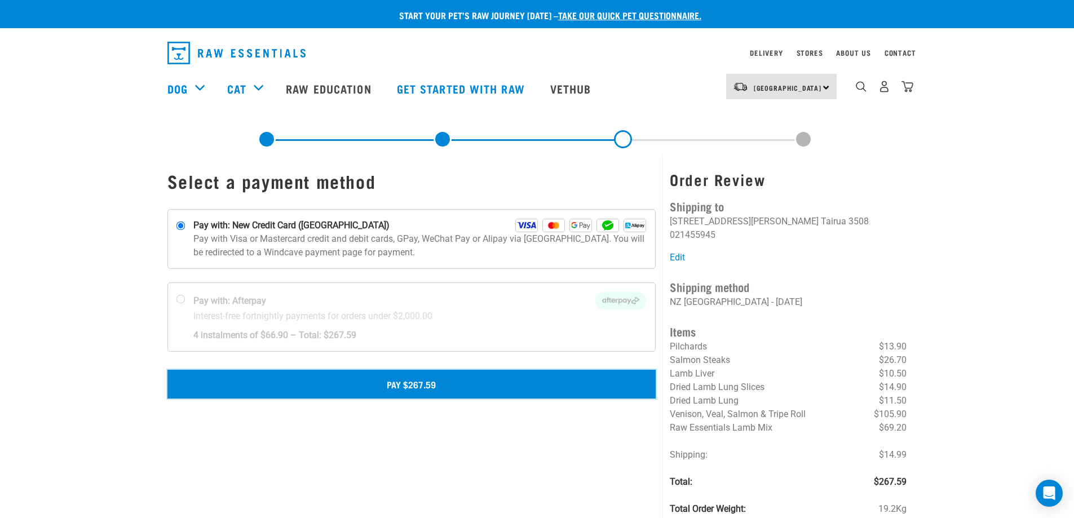
click at [414, 386] on button "Pay $267.59" at bounding box center [411, 384] width 489 height 28
